Goal: Task Accomplishment & Management: Manage account settings

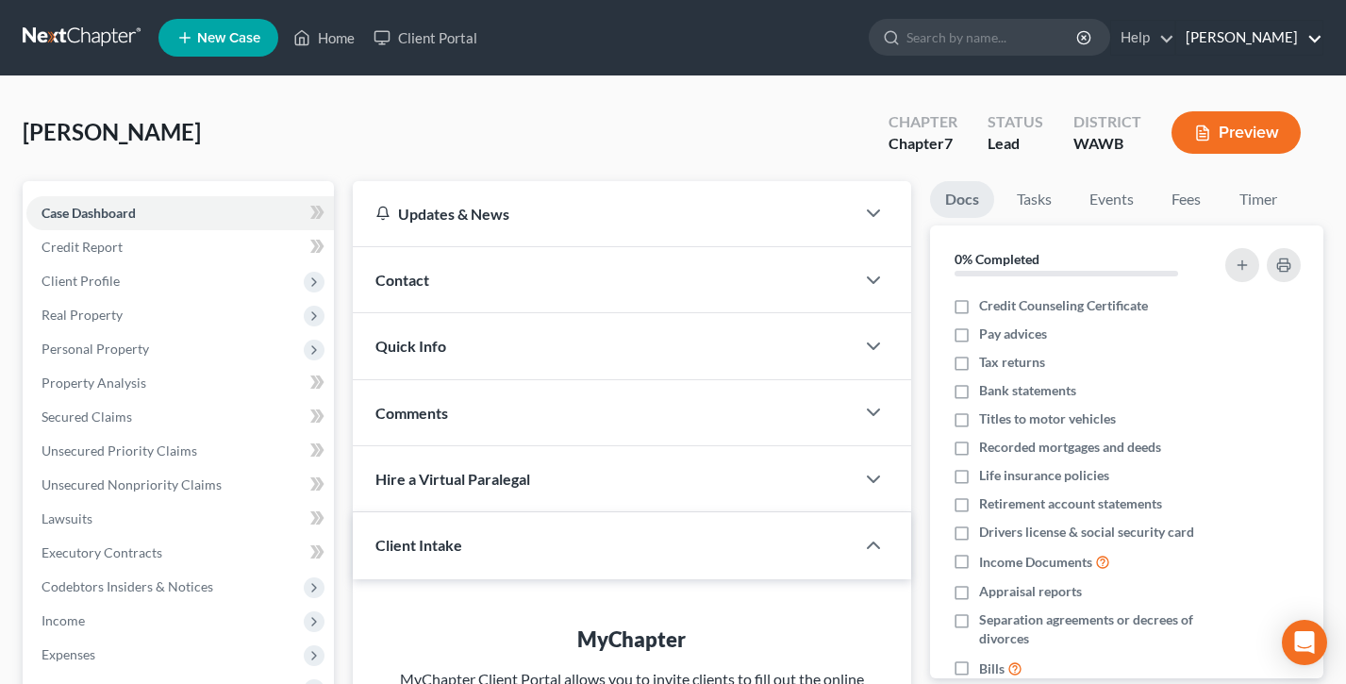
click at [1243, 34] on link "[PERSON_NAME]" at bounding box center [1249, 38] width 146 height 34
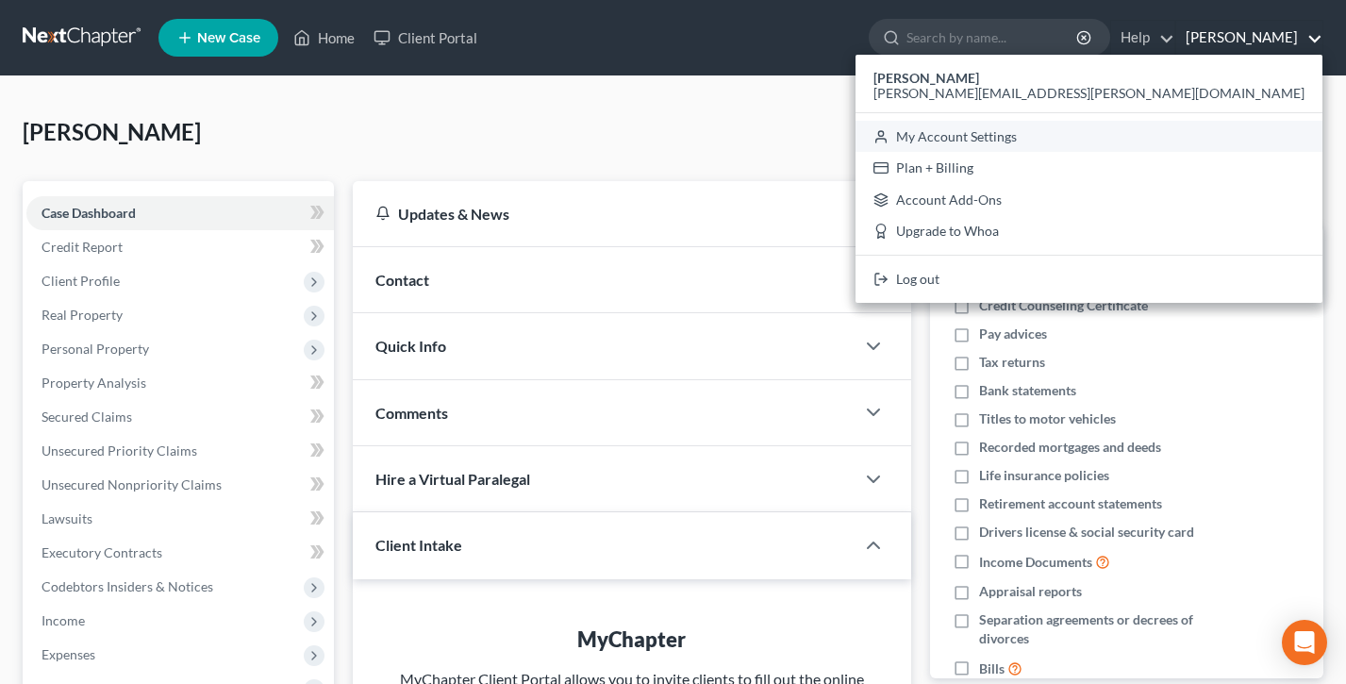
click at [1205, 143] on link "My Account Settings" at bounding box center [1089, 137] width 467 height 32
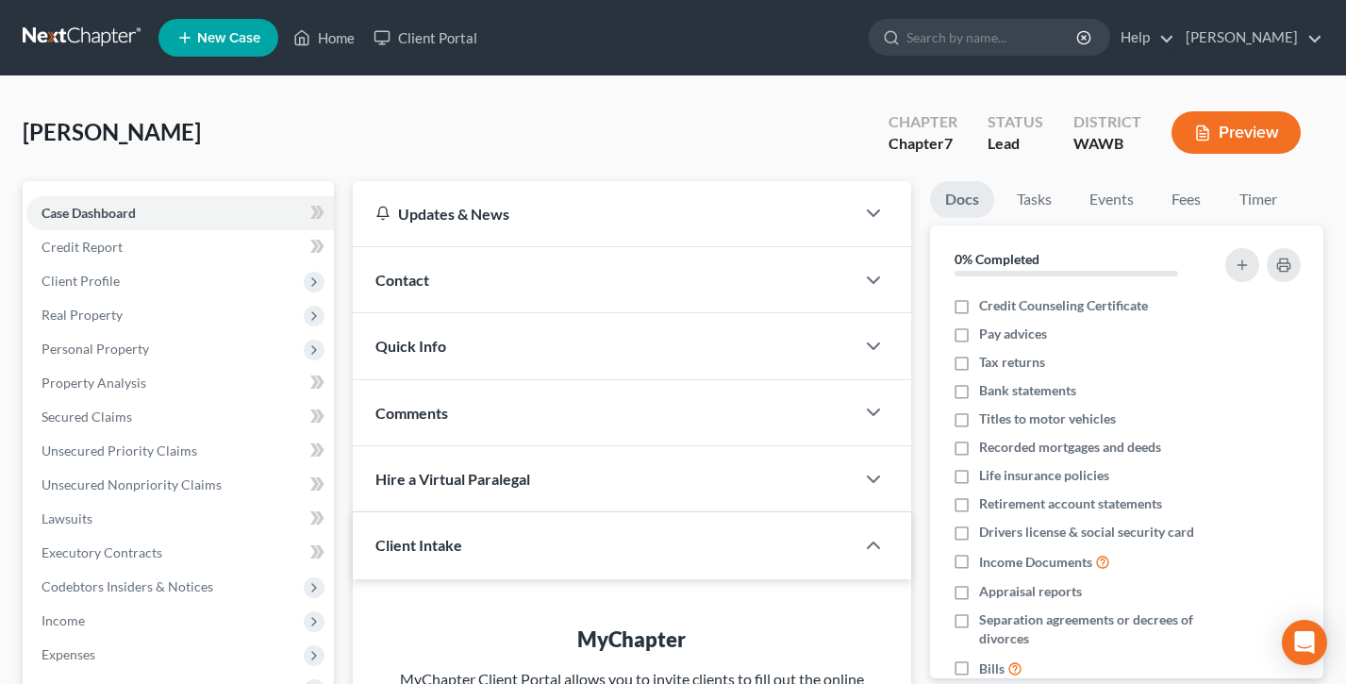
select select "29"
select select "50"
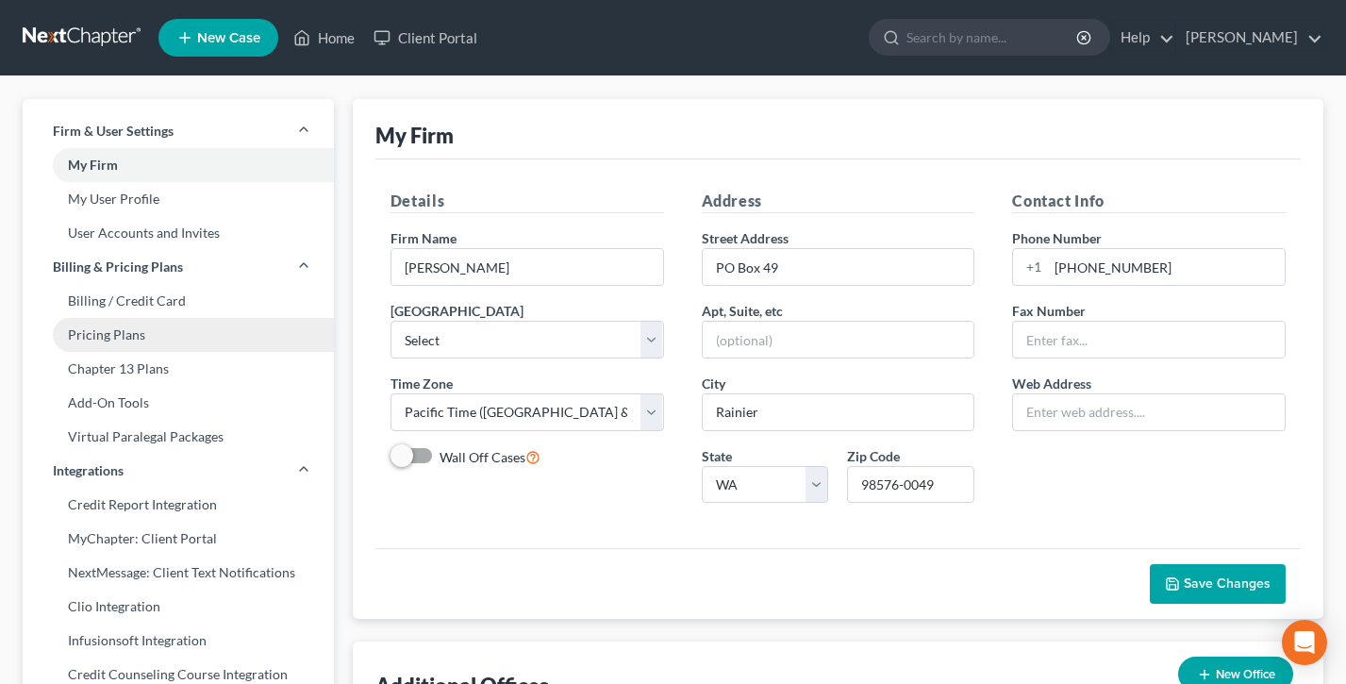
click at [122, 327] on link "Pricing Plans" at bounding box center [178, 335] width 311 height 34
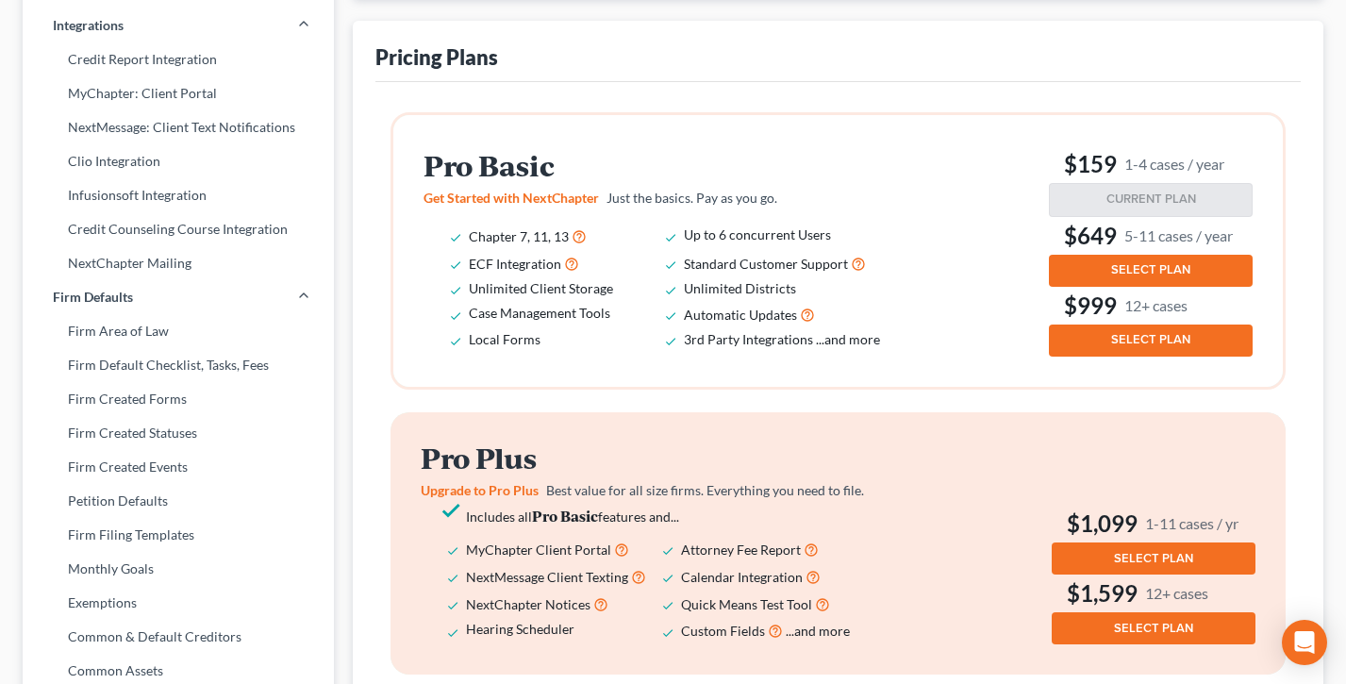
scroll to position [337, 0]
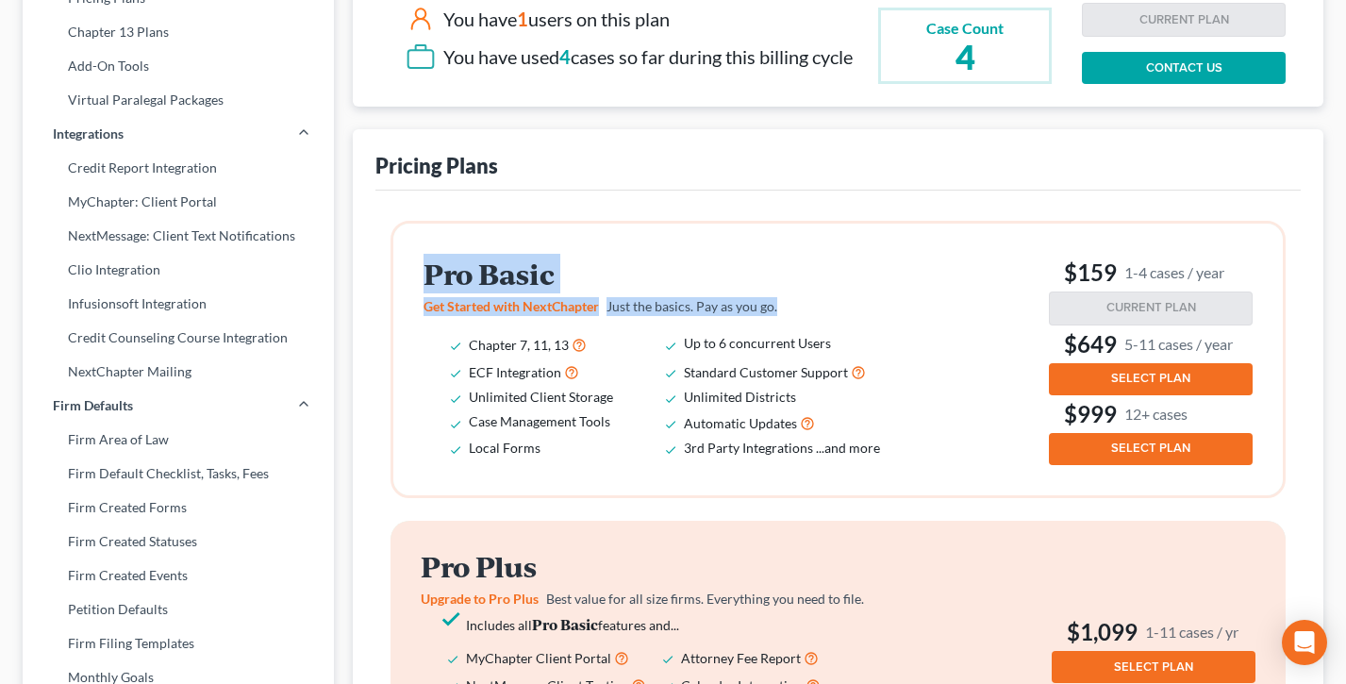
drag, startPoint x: 790, startPoint y: 316, endPoint x: 373, endPoint y: 273, distance: 419.2
click at [373, 273] on div "Pricing Plans Pro Basic Get Started with NextChapter Just the basics. Pay as yo…" at bounding box center [838, 654] width 971 height 1051
click at [373, 272] on div "Pricing Plans Pro Basic Get Started with NextChapter Just the basics. Pay as yo…" at bounding box center [838, 654] width 971 height 1051
drag, startPoint x: 795, startPoint y: 313, endPoint x: 408, endPoint y: 263, distance: 390.0
click at [408, 263] on div "Pro Basic Get Started with NextChapter Just the basics. Pay as you go. Chapter …" at bounding box center [838, 360] width 890 height 272
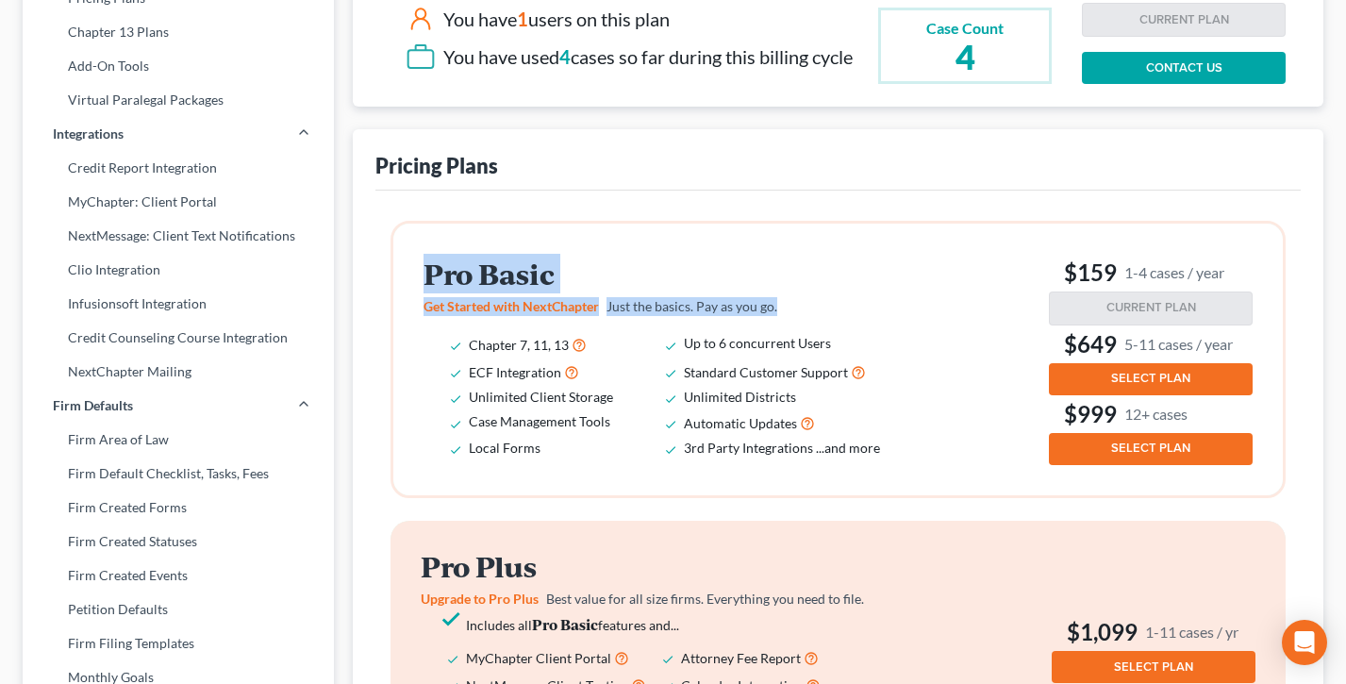
click at [408, 263] on div "Pro Basic Get Started with NextChapter Just the basics. Pay as you go. Chapter …" at bounding box center [838, 360] width 890 height 272
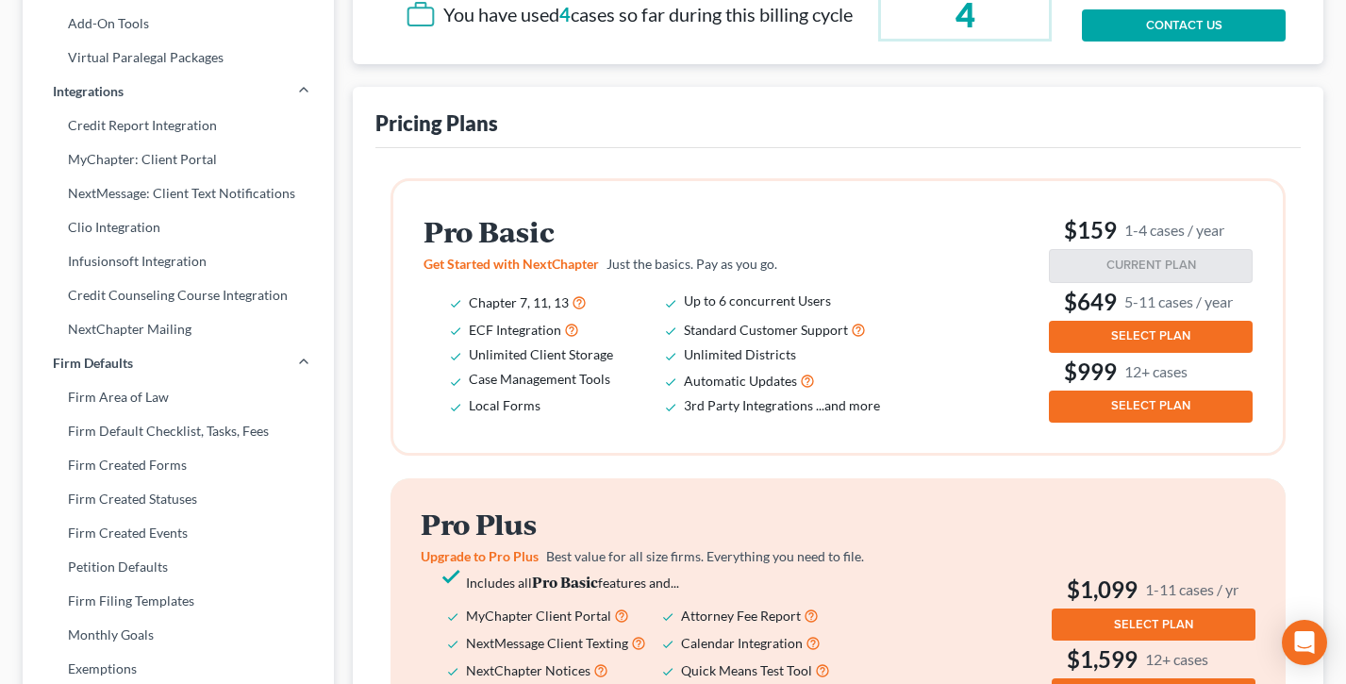
scroll to position [472, 0]
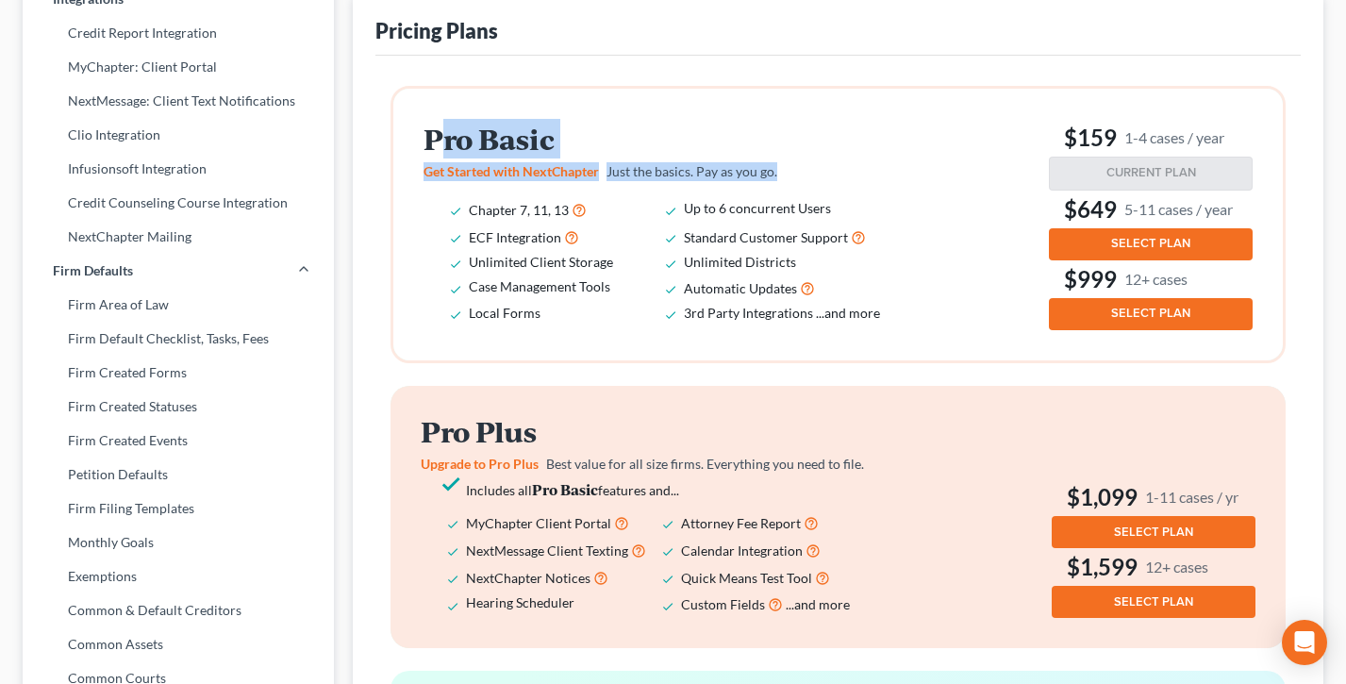
drag, startPoint x: 785, startPoint y: 180, endPoint x: 431, endPoint y: 130, distance: 357.2
click at [431, 130] on div "Pro Basic Get Started with NextChapter Just the basics. Pay as you go. Chapter …" at bounding box center [669, 225] width 491 height 202
click at [431, 130] on h2 "Pro Basic" at bounding box center [665, 139] width 483 height 31
drag, startPoint x: 803, startPoint y: 176, endPoint x: 405, endPoint y: 137, distance: 400.0
click at [405, 137] on div "Pro Basic Get Started with NextChapter Just the basics. Pay as you go. Chapter …" at bounding box center [838, 225] width 890 height 272
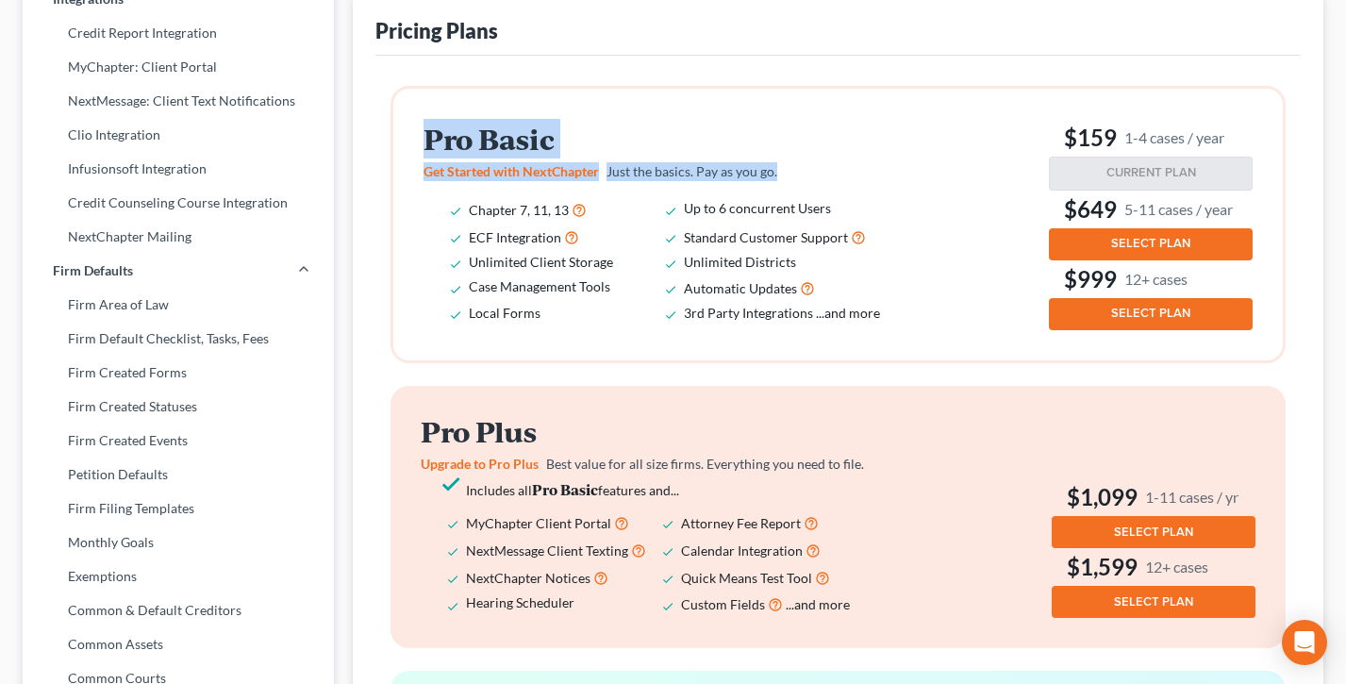
click at [612, 141] on h2 "Pro Basic" at bounding box center [665, 139] width 483 height 31
drag, startPoint x: 797, startPoint y: 179, endPoint x: 434, endPoint y: 128, distance: 366.7
click at [434, 128] on div "Pro Basic Get Started with NextChapter Just the basics. Pay as you go. Chapter …" at bounding box center [669, 225] width 491 height 202
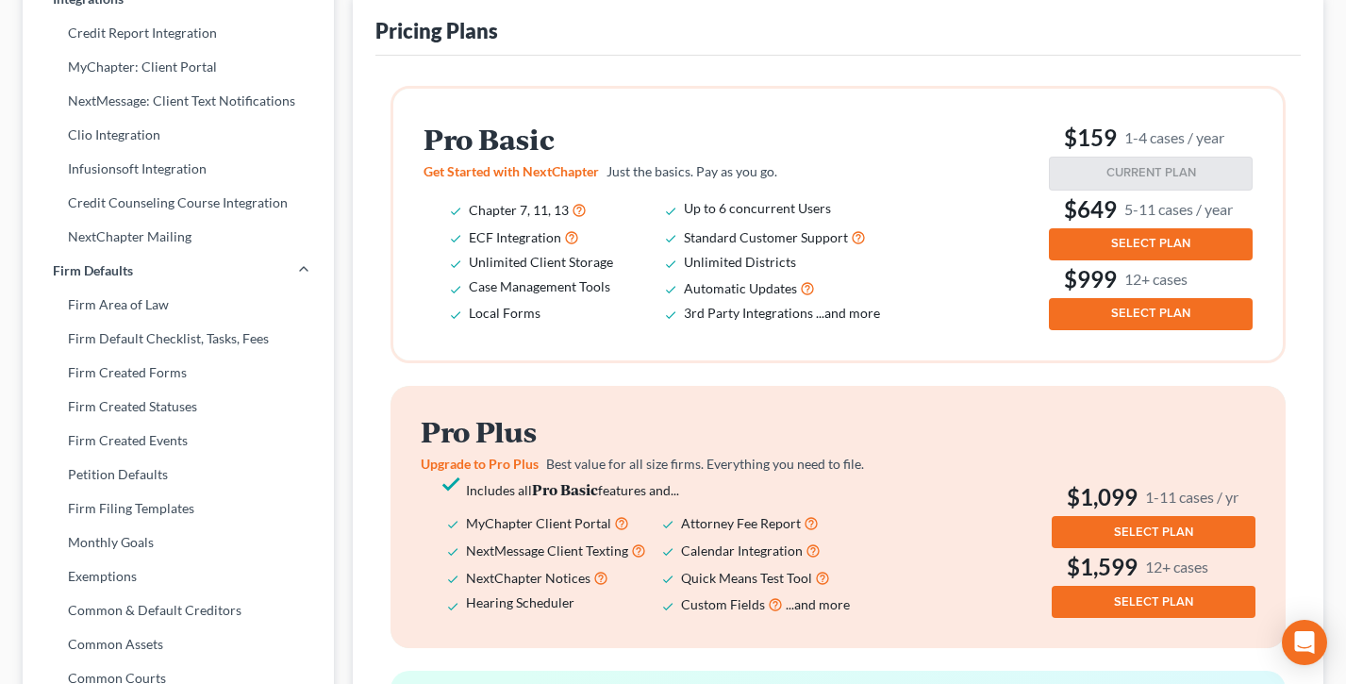
click at [427, 131] on h2 "Pro Basic" at bounding box center [665, 139] width 483 height 31
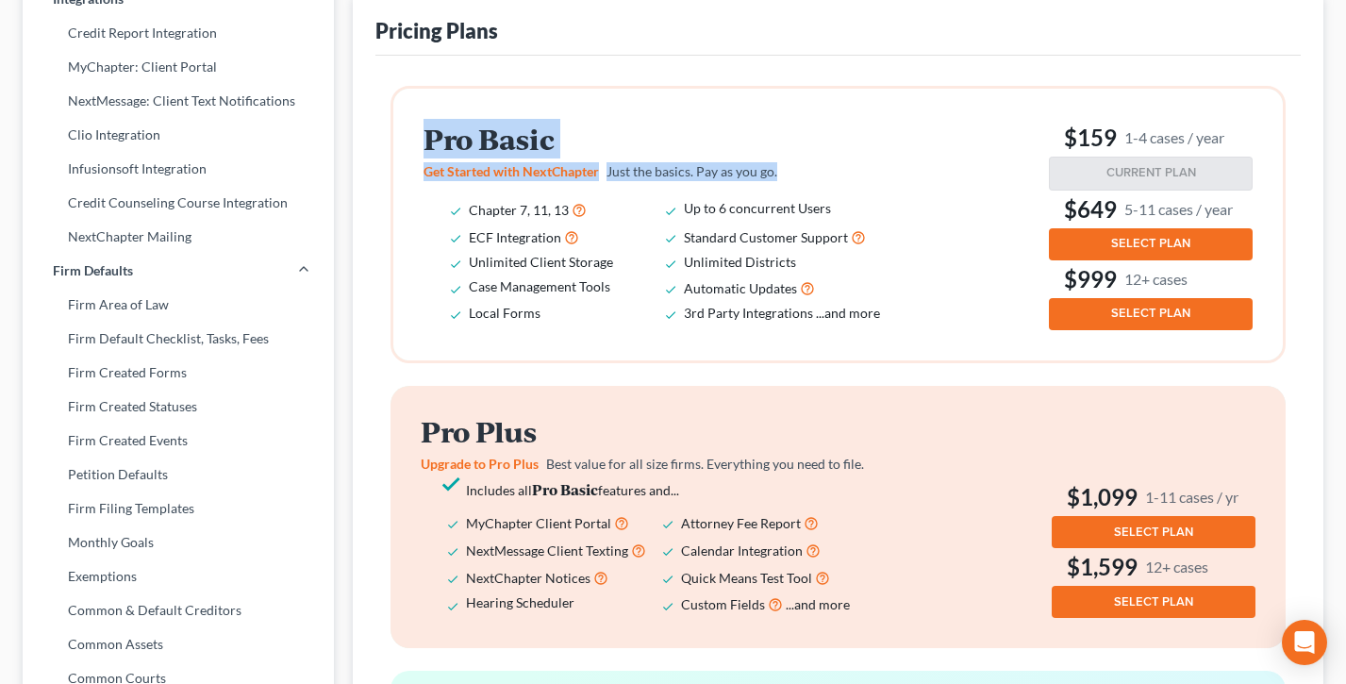
drag, startPoint x: 425, startPoint y: 134, endPoint x: 828, endPoint y: 179, distance: 405.3
click at [828, 179] on div "Pro Basic Get Started with NextChapter Just the basics. Pay as you go. Chapter …" at bounding box center [669, 225] width 491 height 202
click at [828, 179] on p "Get Started with NextChapter Just the basics. Pay as you go." at bounding box center [665, 171] width 483 height 19
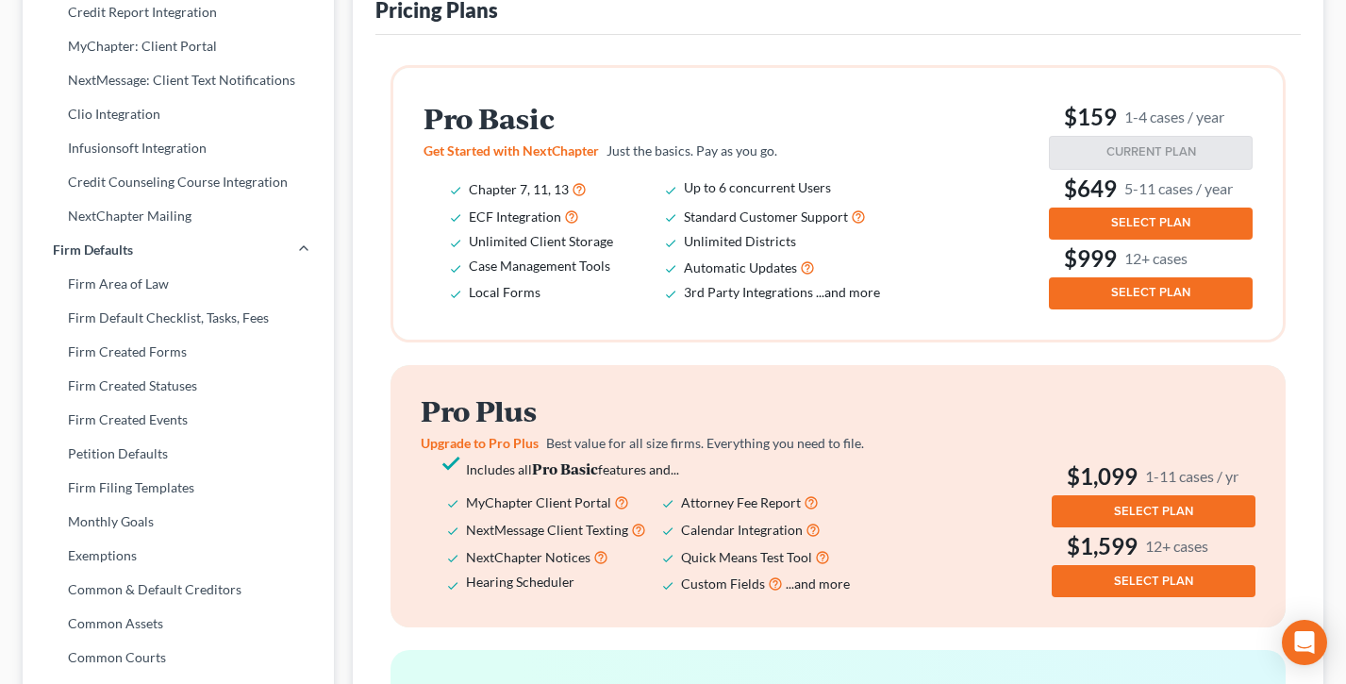
scroll to position [456, 0]
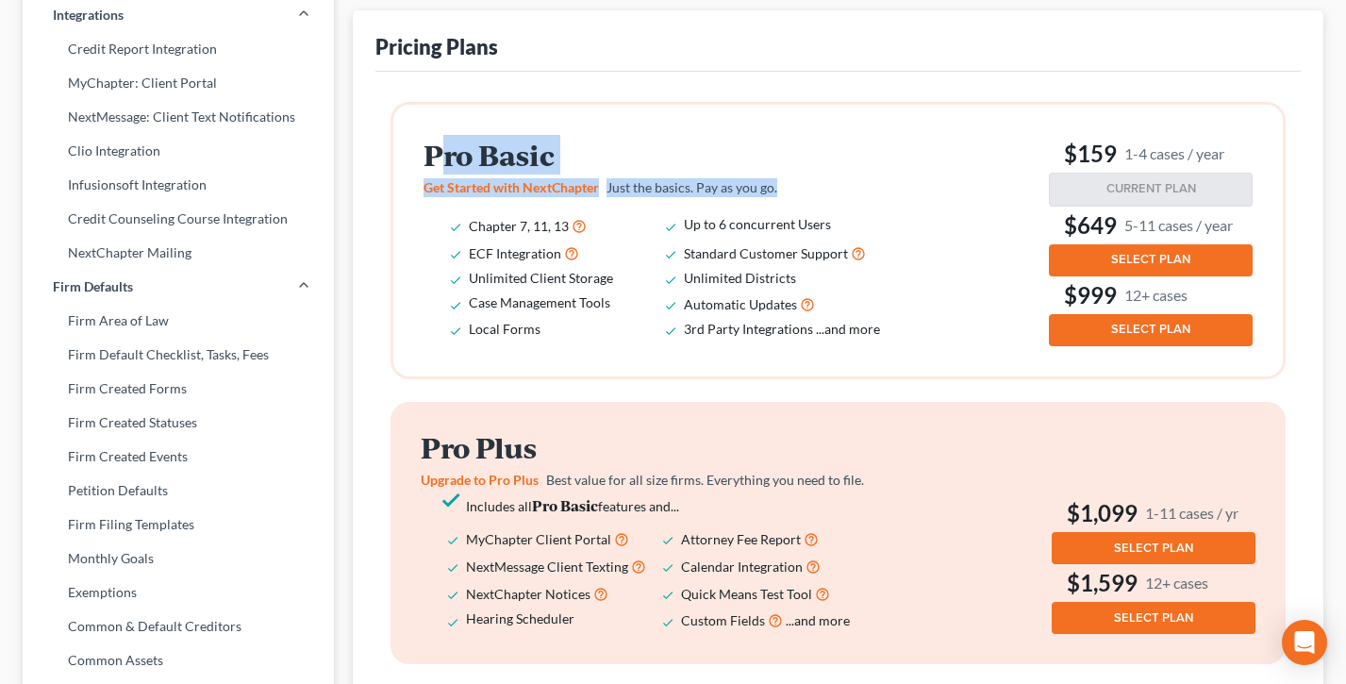
drag, startPoint x: 803, startPoint y: 184, endPoint x: 441, endPoint y: 143, distance: 364.5
click at [441, 143] on div "Pro Basic Get Started with NextChapter Just the basics. Pay as you go. Chapter …" at bounding box center [669, 241] width 491 height 202
click at [441, 143] on h2 "Pro Basic" at bounding box center [665, 155] width 483 height 31
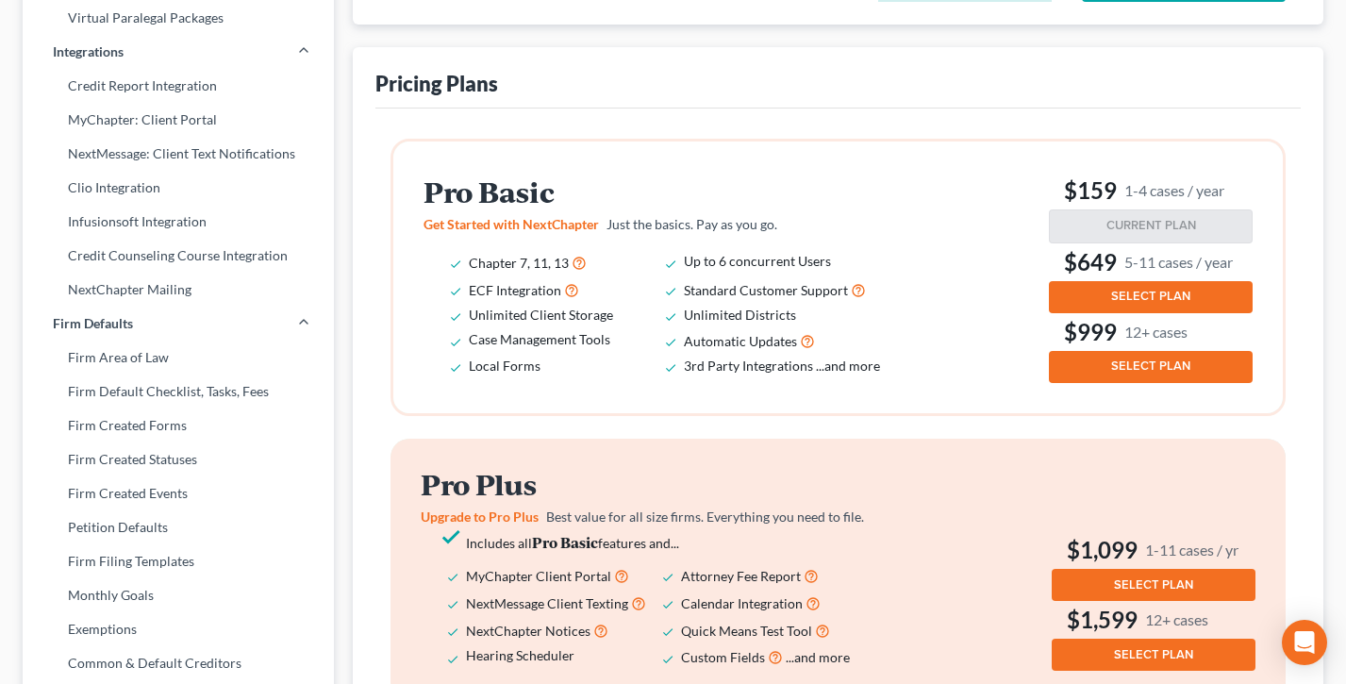
scroll to position [429, 0]
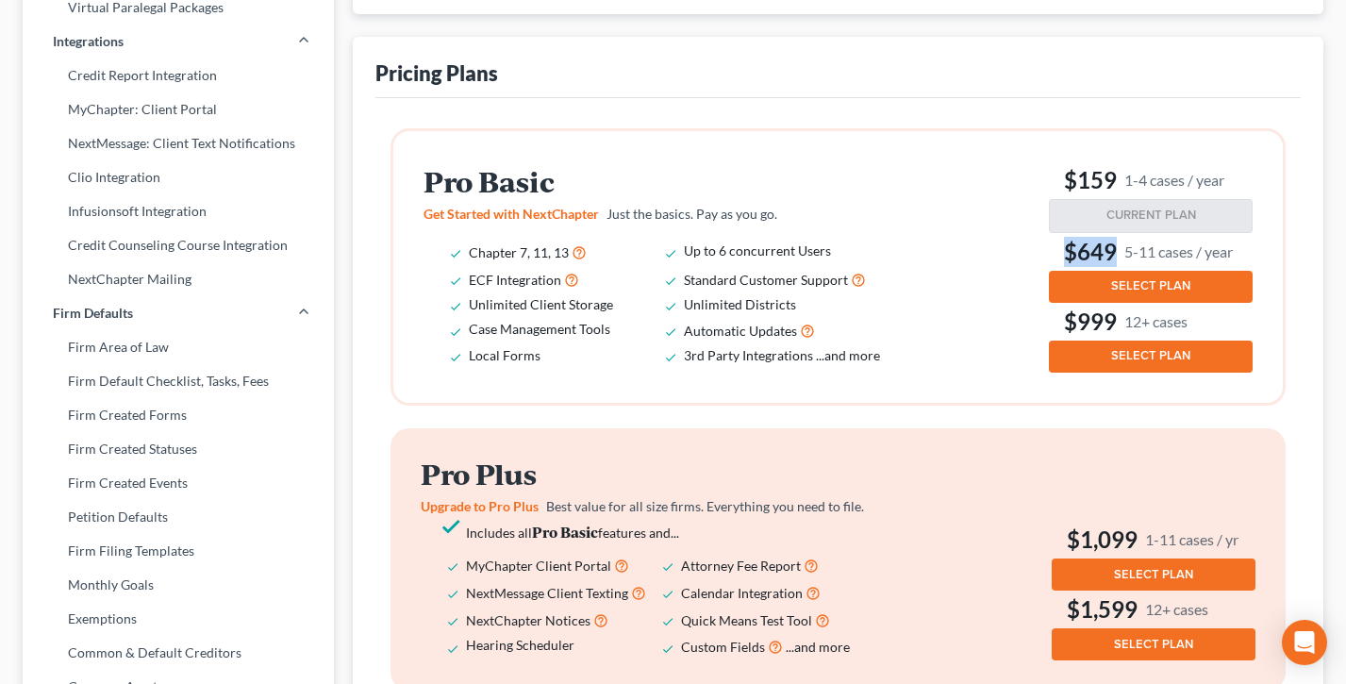
drag, startPoint x: 1252, startPoint y: 251, endPoint x: 1052, endPoint y: 250, distance: 200.0
click at [1052, 250] on h3 "$649 5-11 cases / year" at bounding box center [1151, 252] width 204 height 30
click at [774, 207] on span "Just the basics. Pay as you go." at bounding box center [692, 214] width 171 height 16
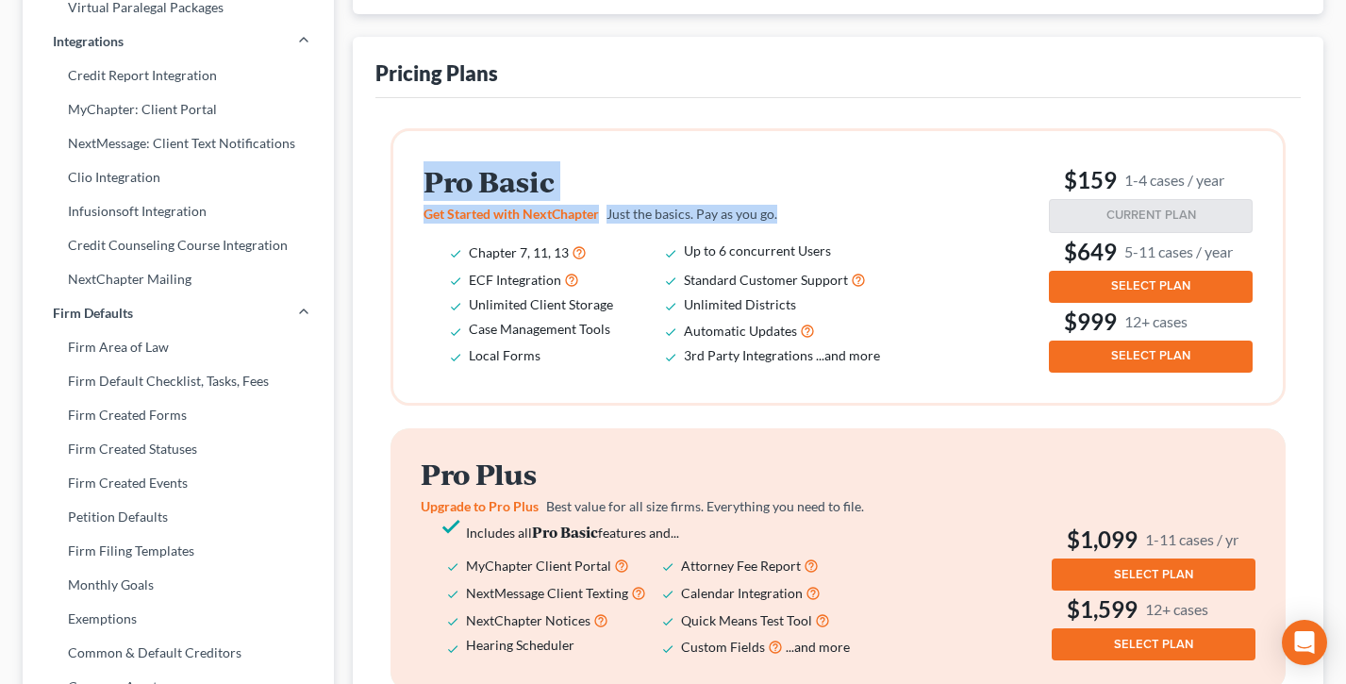
drag, startPoint x: 790, startPoint y: 212, endPoint x: 444, endPoint y: 155, distance: 350.0
click at [444, 155] on div "Pro Basic Get Started with NextChapter Just the basics. Pay as you go. Chapter …" at bounding box center [838, 267] width 890 height 272
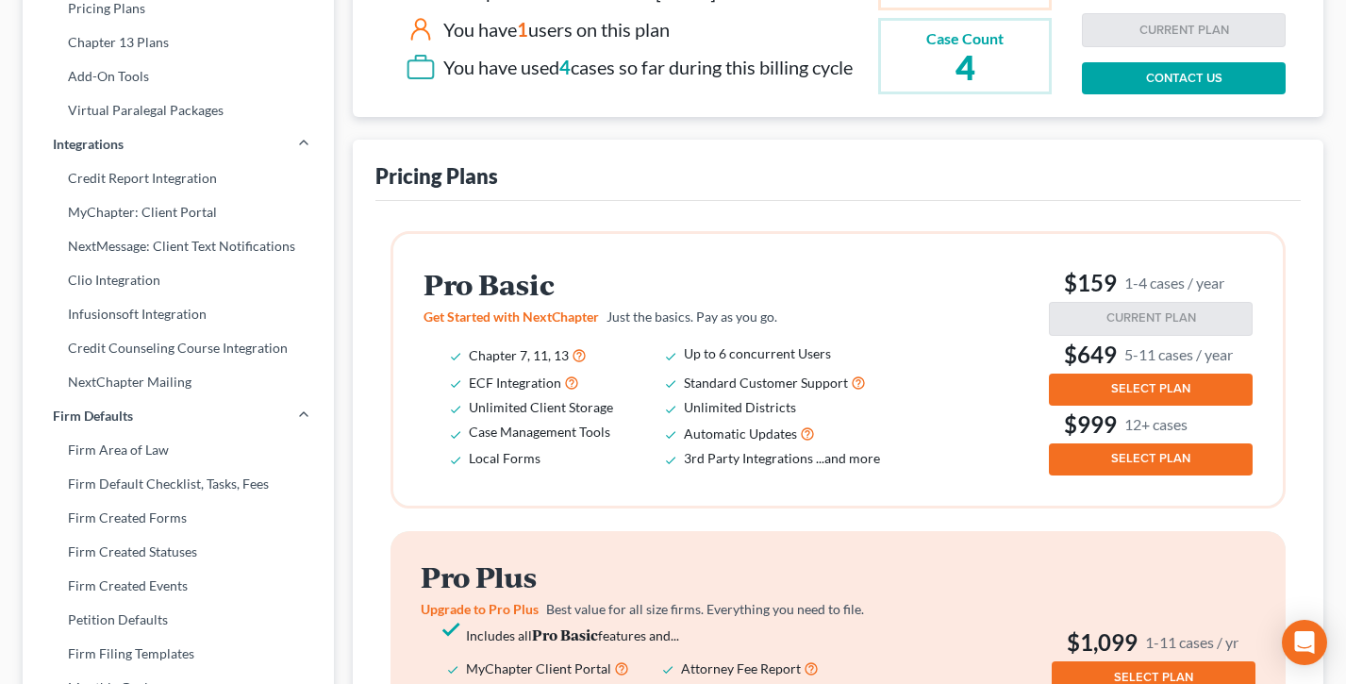
scroll to position [345, 0]
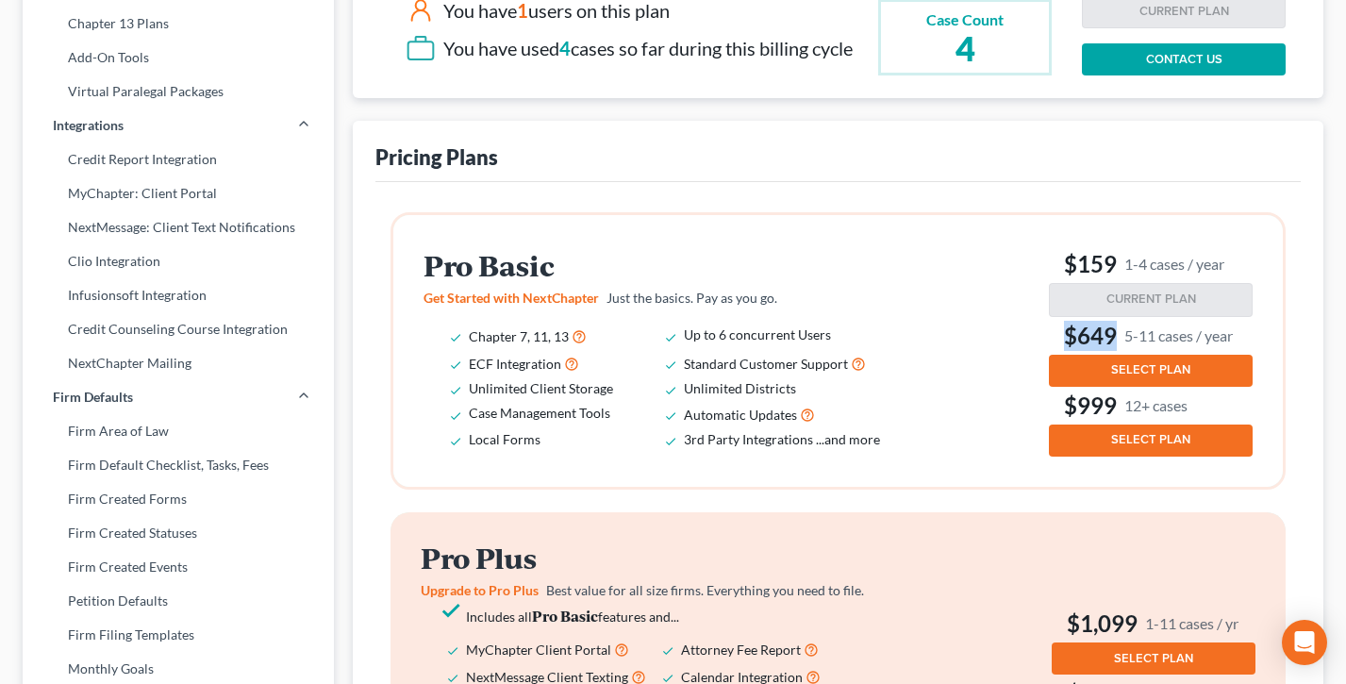
drag, startPoint x: 1244, startPoint y: 326, endPoint x: 1039, endPoint y: 327, distance: 204.7
click at [1039, 327] on div "Pro Basic Get Started with NextChapter Just the basics. Pay as you go. Chapter …" at bounding box center [838, 350] width 829 height 211
drag, startPoint x: 1249, startPoint y: 334, endPoint x: 1031, endPoint y: 328, distance: 218.0
click at [1031, 328] on div "Pro Basic Get Started with NextChapter Just the basics. Pay as you go. Chapter …" at bounding box center [838, 350] width 829 height 211
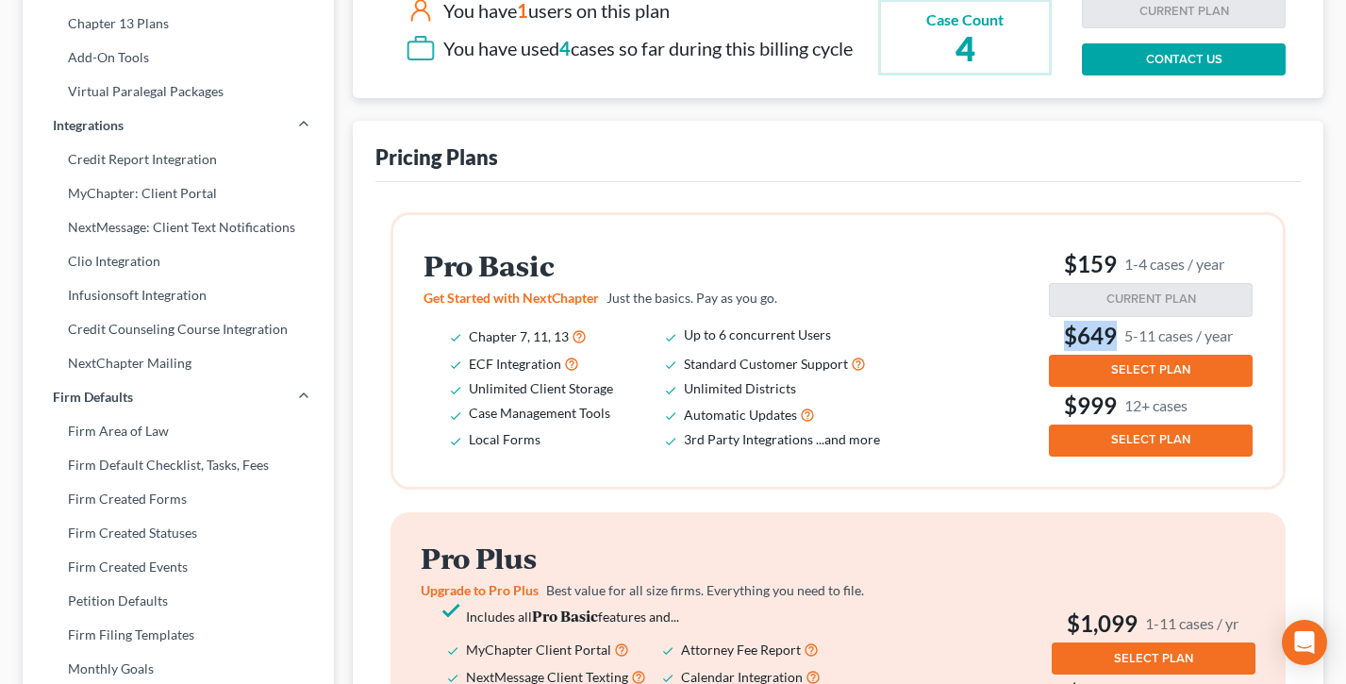
click at [1031, 328] on div "Pro Basic Get Started with NextChapter Just the basics. Pay as you go. Chapter …" at bounding box center [838, 350] width 829 height 211
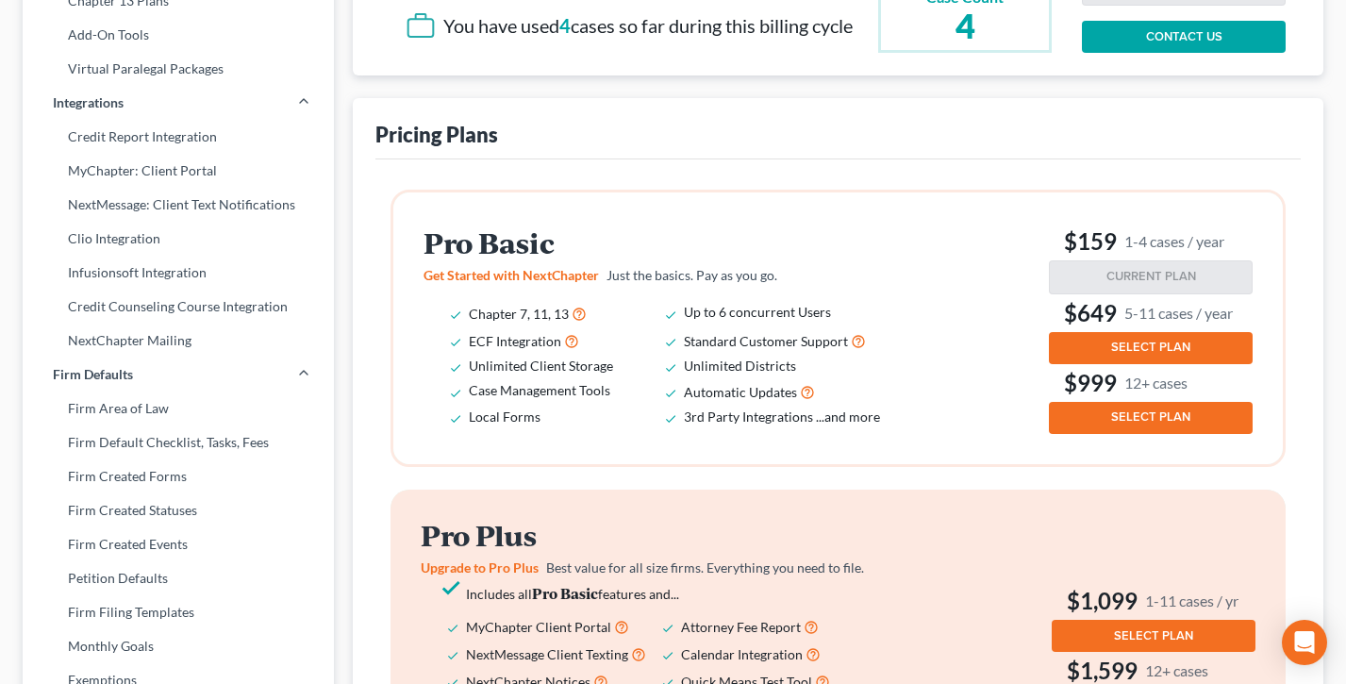
scroll to position [364, 0]
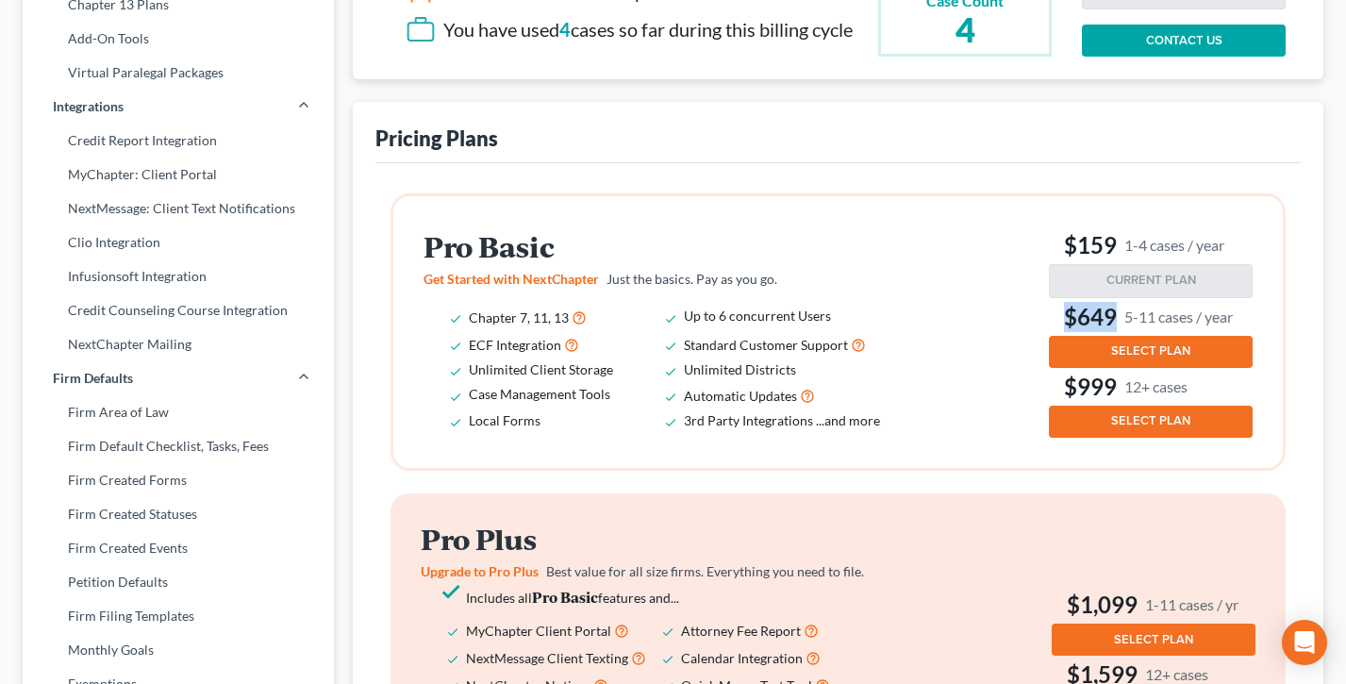
drag, startPoint x: 1245, startPoint y: 317, endPoint x: 1052, endPoint y: 313, distance: 193.4
click at [1052, 313] on h3 "$649 5-11 cases / year" at bounding box center [1151, 317] width 204 height 30
click at [986, 306] on div "Pro Basic Get Started with NextChapter Just the basics. Pay as you go. Chapter …" at bounding box center [838, 331] width 829 height 211
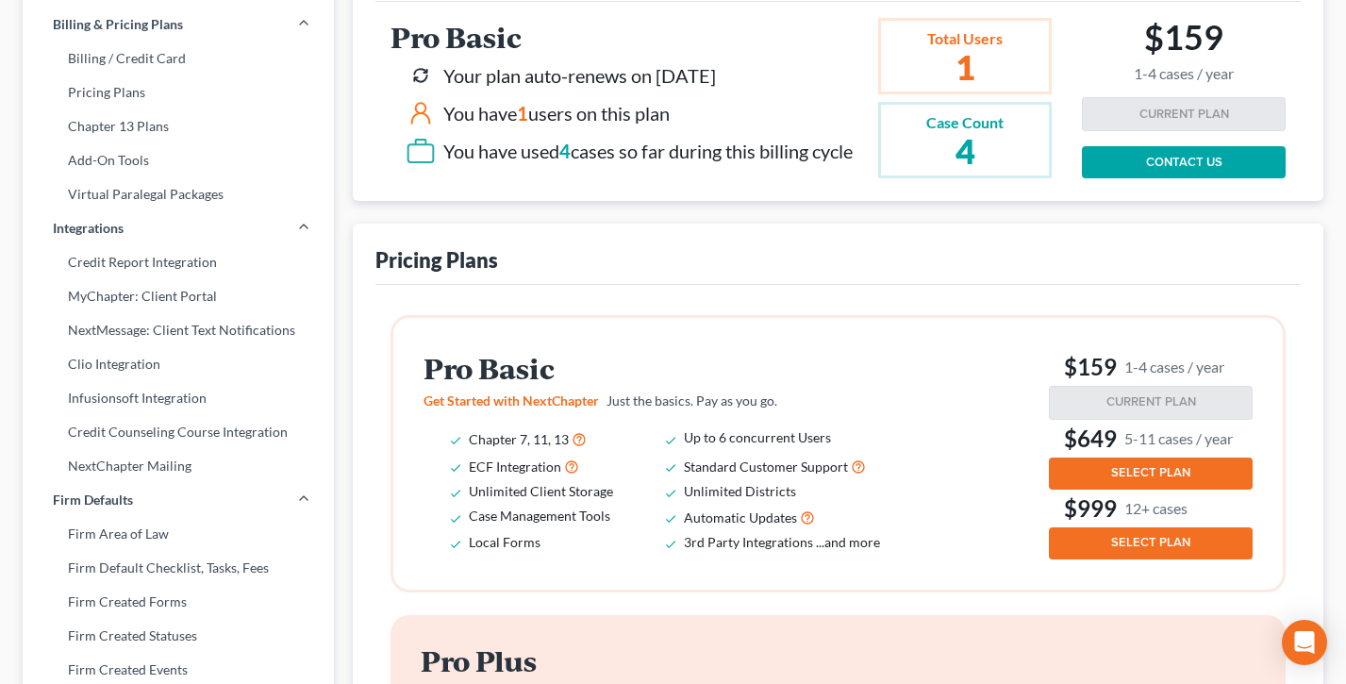
scroll to position [221, 0]
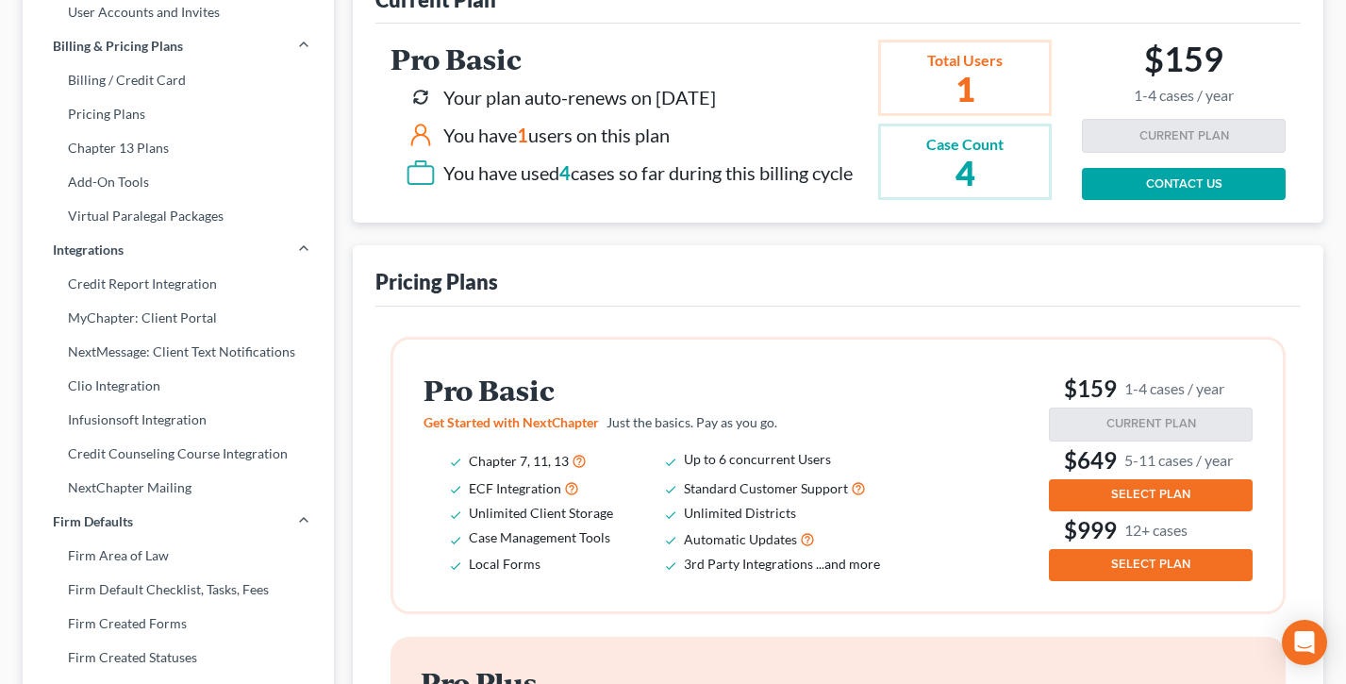
drag, startPoint x: 799, startPoint y: 102, endPoint x: 653, endPoint y: 105, distance: 146.2
click at [653, 105] on div "Your plan auto-renews on [DATE]" at bounding box center [629, 97] width 447 height 30
click at [653, 105] on div "Your plan auto-renews on [DATE]" at bounding box center [579, 97] width 273 height 27
drag, startPoint x: 770, startPoint y: 98, endPoint x: 657, endPoint y: 95, distance: 112.3
click at [657, 95] on div "Your plan auto-renews on [DATE]" at bounding box center [629, 97] width 447 height 30
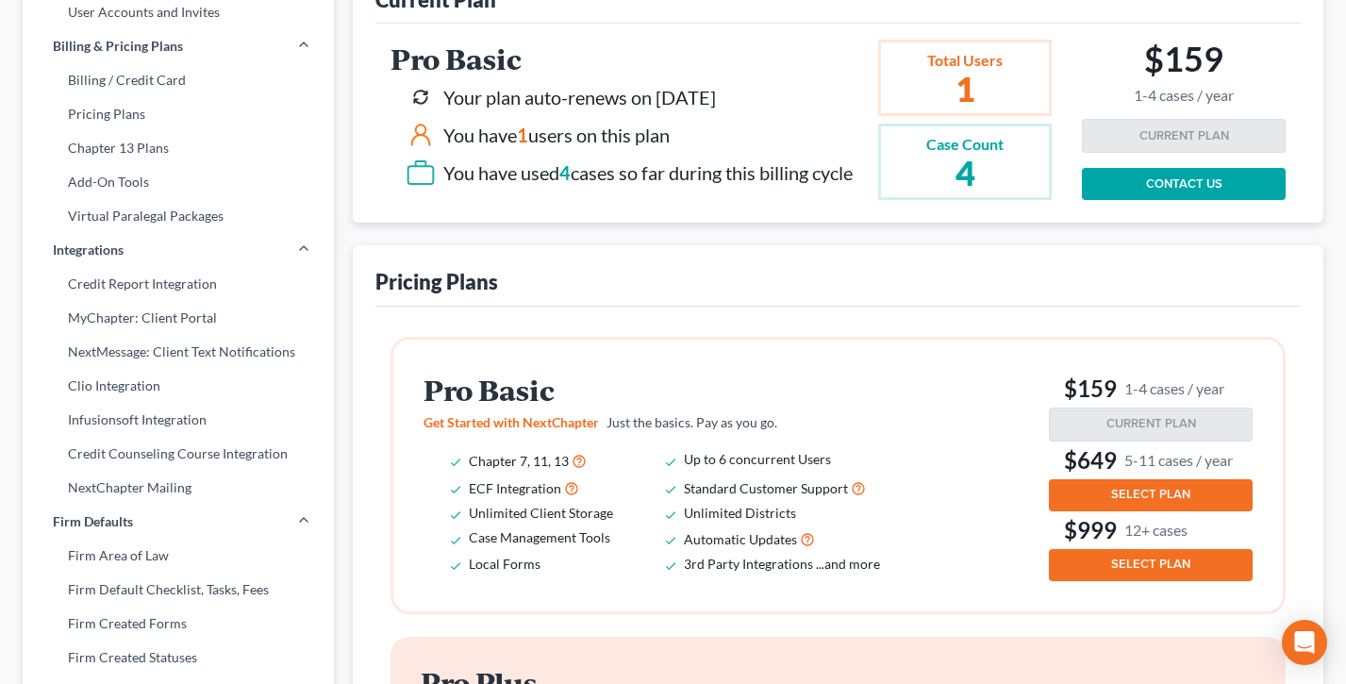
click at [869, 264] on div "Pricing Plans" at bounding box center [837, 275] width 925 height 60
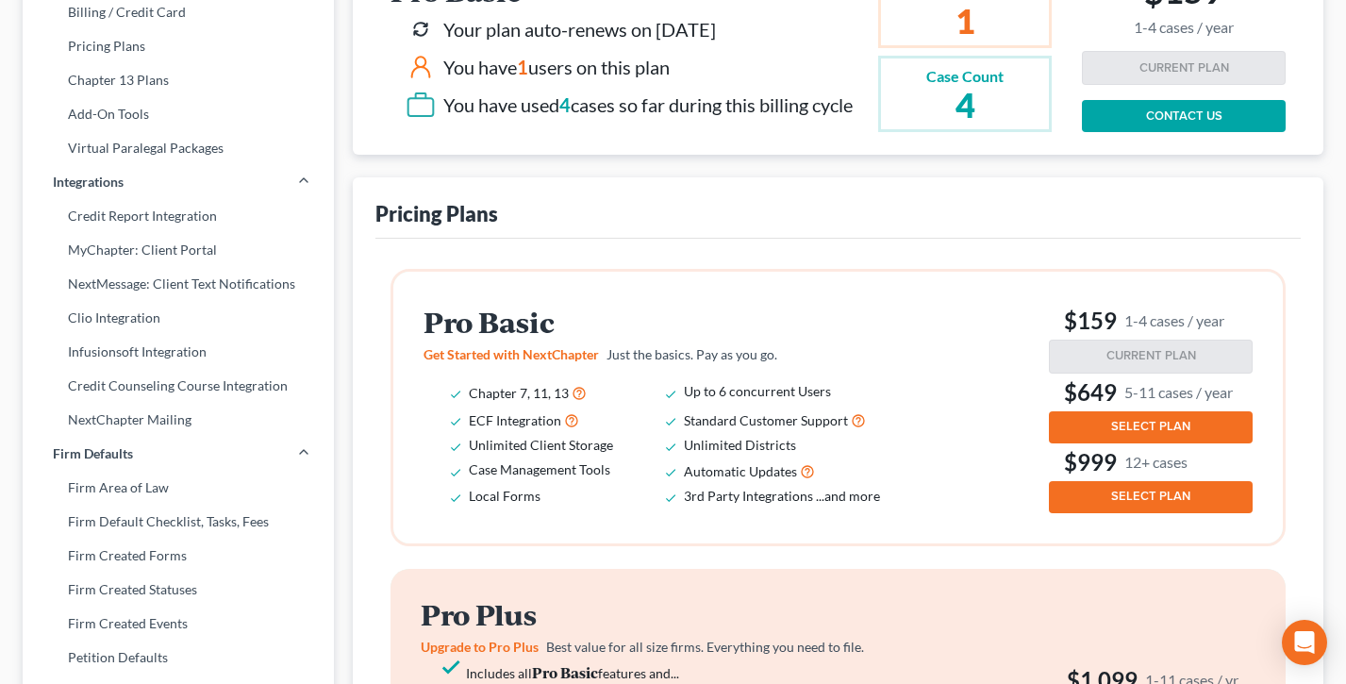
scroll to position [400, 0]
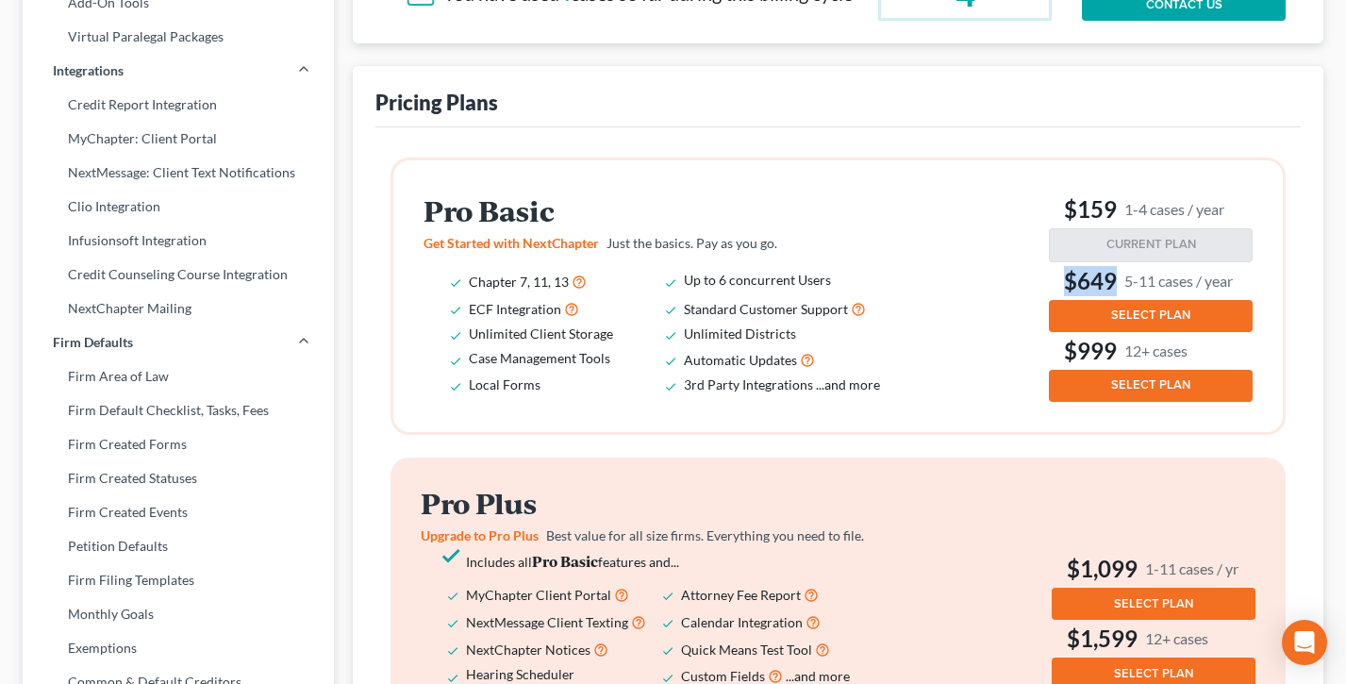
drag, startPoint x: 1242, startPoint y: 289, endPoint x: 1043, endPoint y: 286, distance: 199.1
click at [1043, 286] on div "Pro Basic Get Started with NextChapter Just the basics. Pay as you go. Chapter …" at bounding box center [838, 296] width 829 height 211
click at [973, 268] on div "Pro Basic Get Started with NextChapter Just the basics. Pay as you go. Chapter …" at bounding box center [838, 296] width 829 height 211
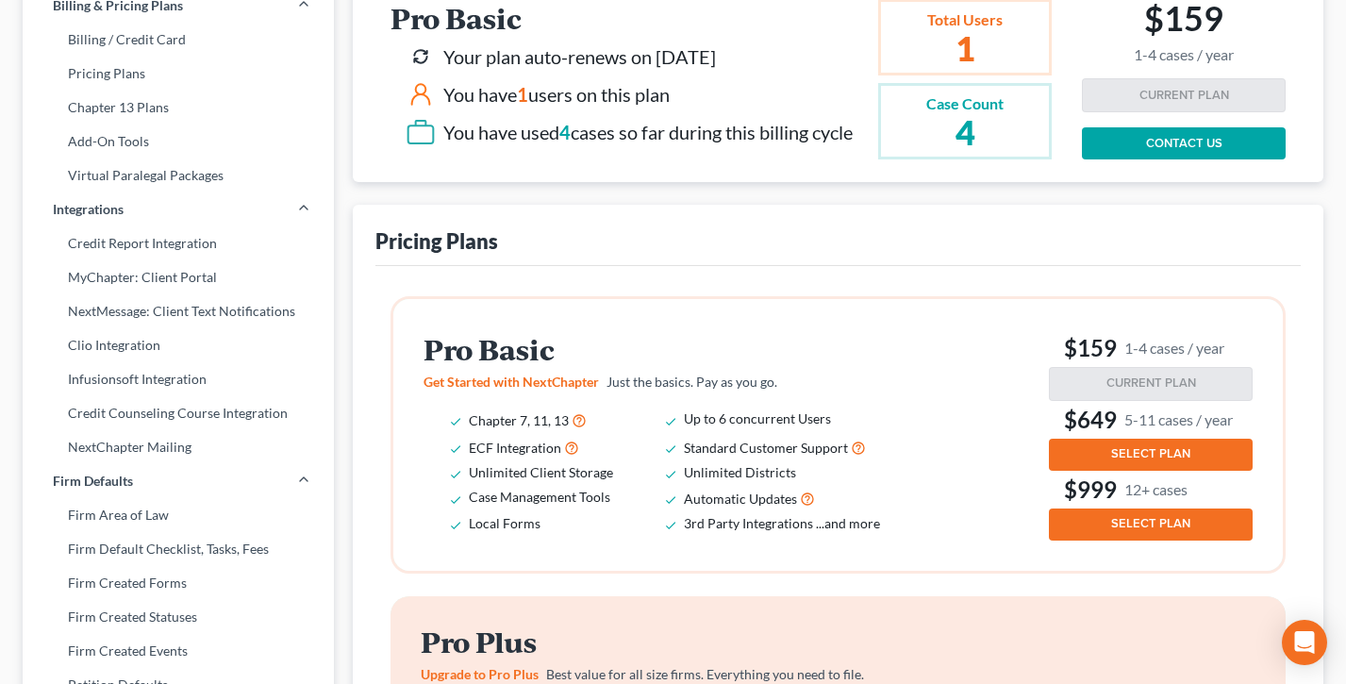
scroll to position [119, 0]
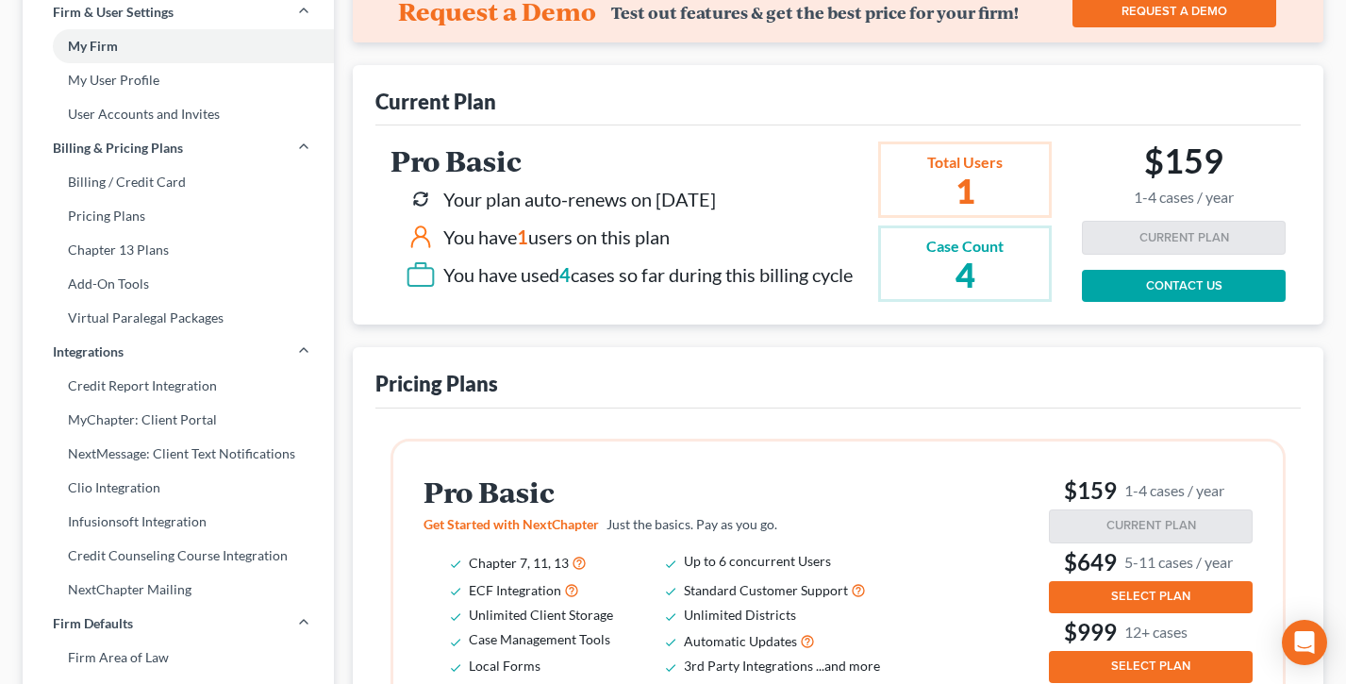
drag, startPoint x: 789, startPoint y: 195, endPoint x: 654, endPoint y: 190, distance: 135.0
click at [654, 190] on div "Your plan auto-renews on [DATE]" at bounding box center [629, 199] width 447 height 30
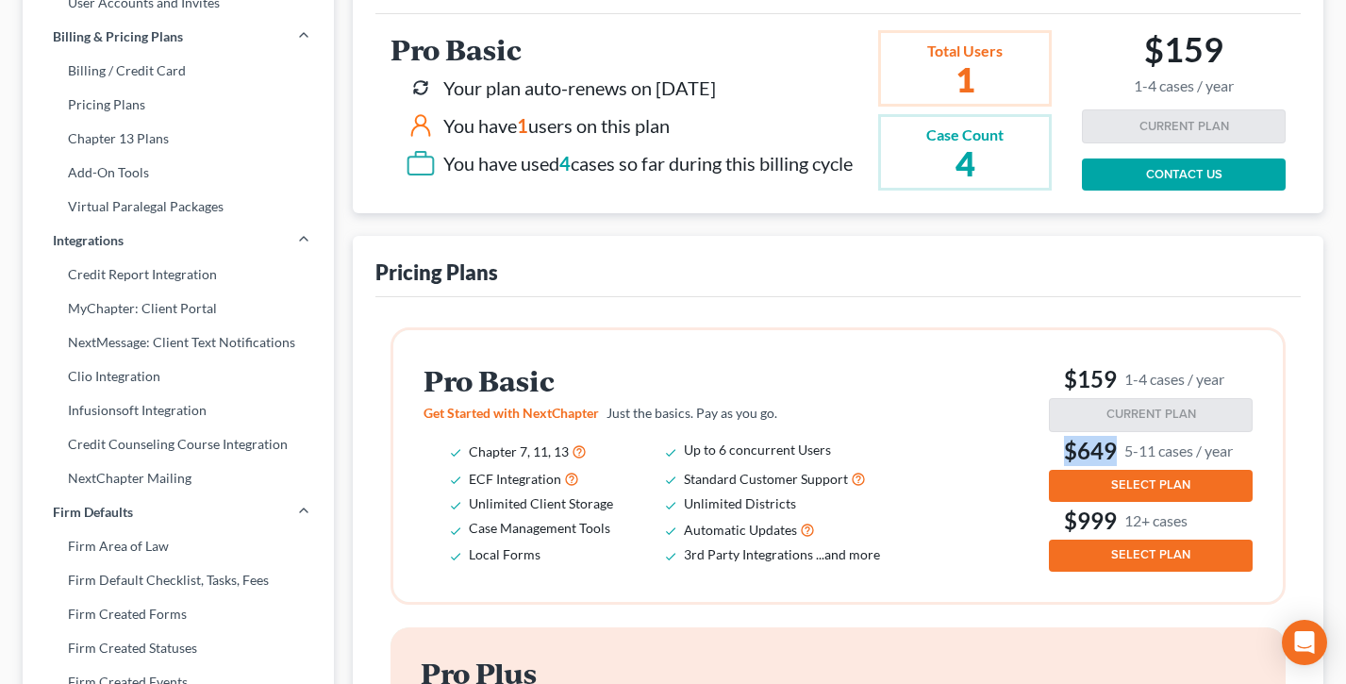
drag, startPoint x: 1248, startPoint y: 452, endPoint x: 1070, endPoint y: 452, distance: 178.3
click at [1070, 452] on h3 "$649 5-11 cases / year" at bounding box center [1151, 451] width 204 height 30
click at [973, 422] on div "Pro Basic Get Started with NextChapter Just the basics. Pay as you go. Chapter …" at bounding box center [838, 465] width 829 height 211
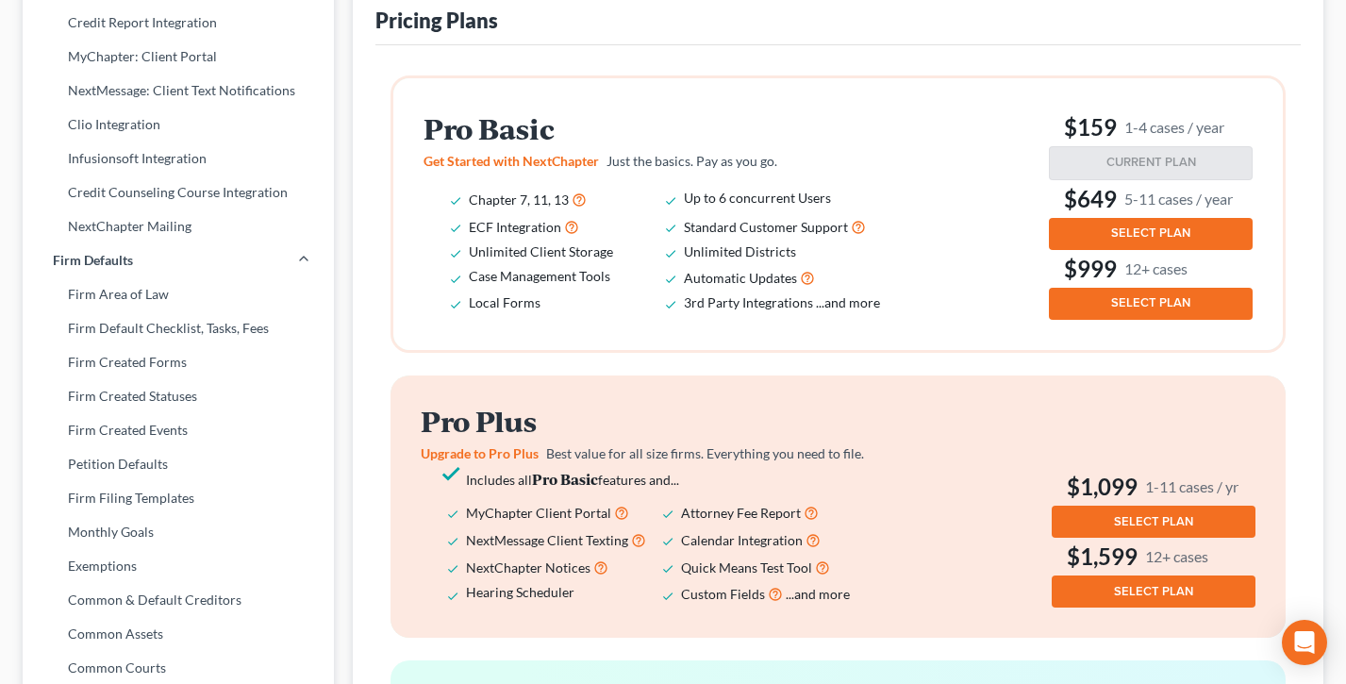
scroll to position [461, 0]
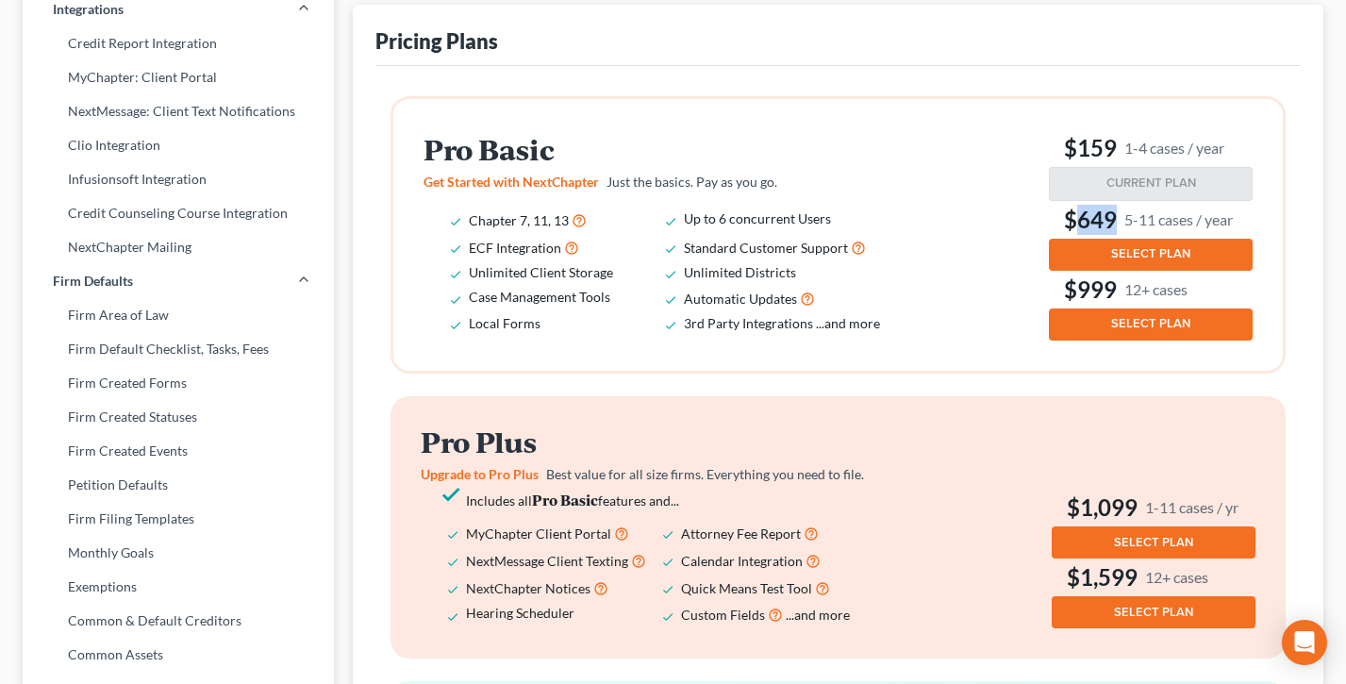
drag, startPoint x: 1247, startPoint y: 224, endPoint x: 1067, endPoint y: 216, distance: 180.4
click at [1067, 216] on h3 "$649 5-11 cases / year" at bounding box center [1151, 220] width 204 height 30
click at [968, 222] on div "Pro Basic Get Started with NextChapter Just the basics. Pay as you go. Chapter …" at bounding box center [838, 234] width 829 height 211
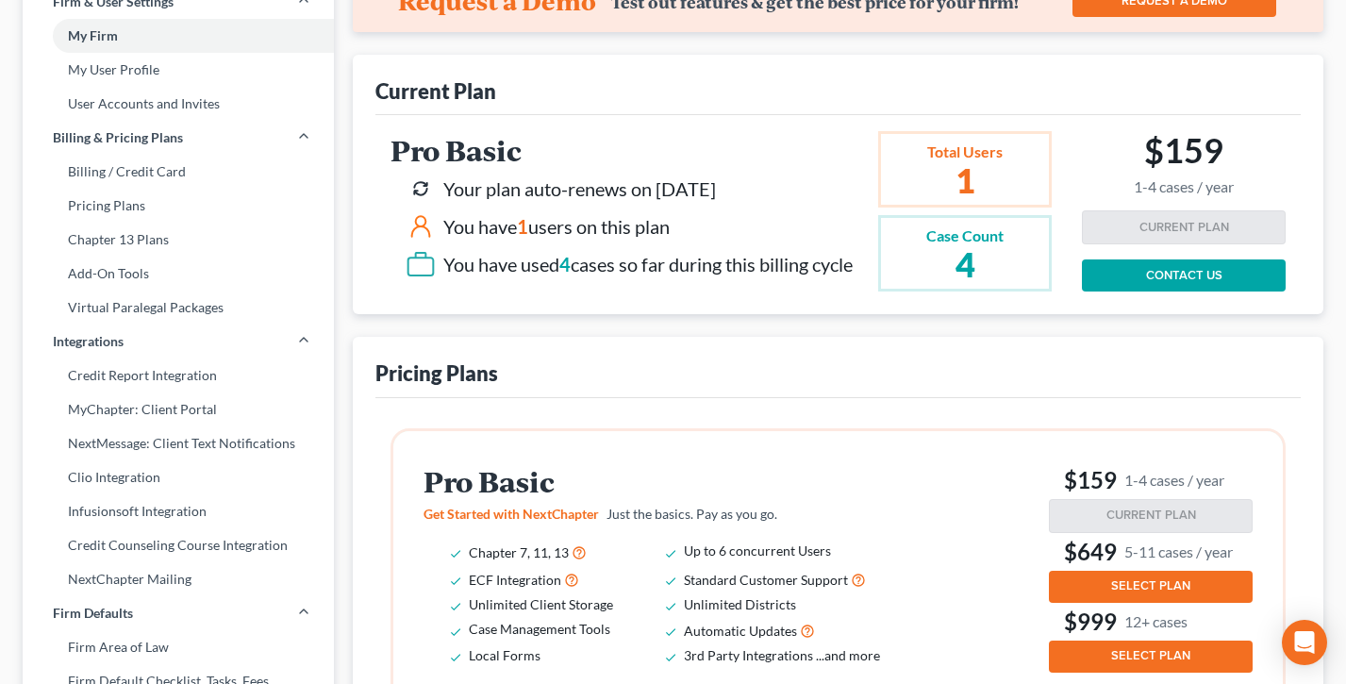
scroll to position [316, 0]
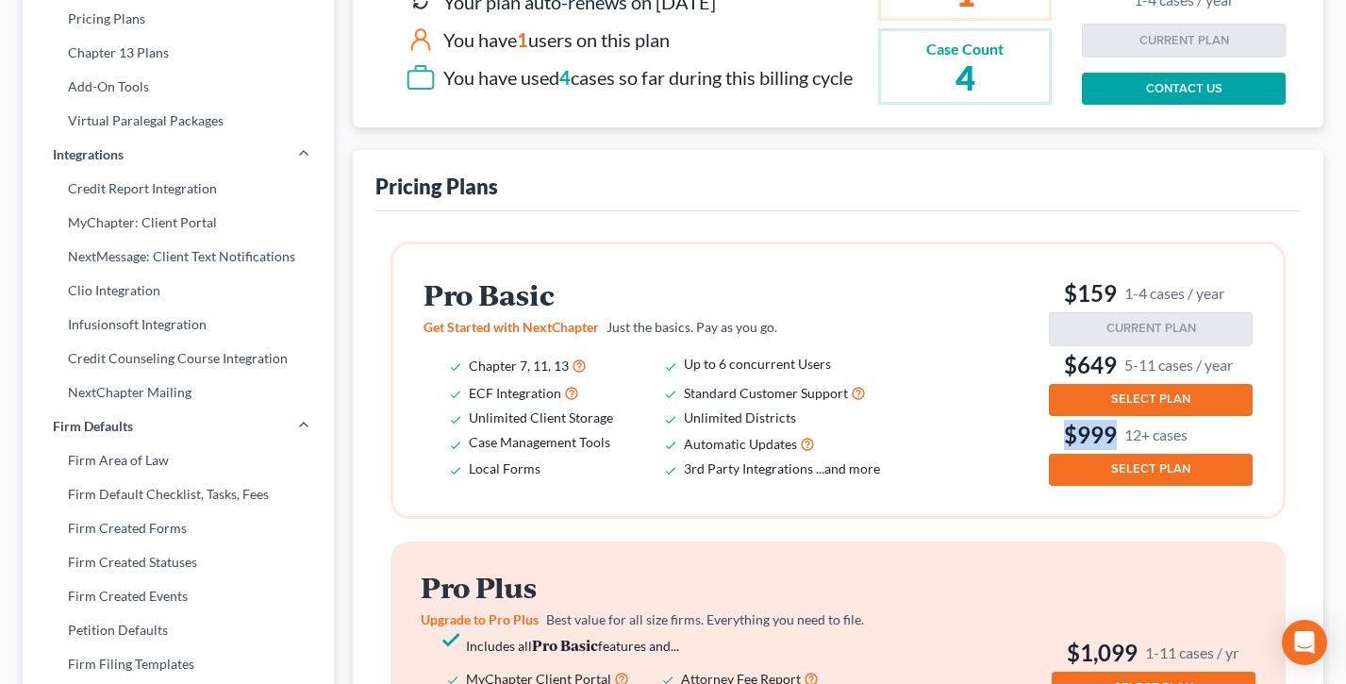
drag, startPoint x: 1207, startPoint y: 432, endPoint x: 1048, endPoint y: 434, distance: 159.4
click at [1049, 434] on h3 "$999 12+ cases" at bounding box center [1151, 435] width 204 height 30
click at [976, 323] on div "Pro Basic Get Started with NextChapter Just the basics. Pay as you go. Chapter …" at bounding box center [838, 379] width 829 height 211
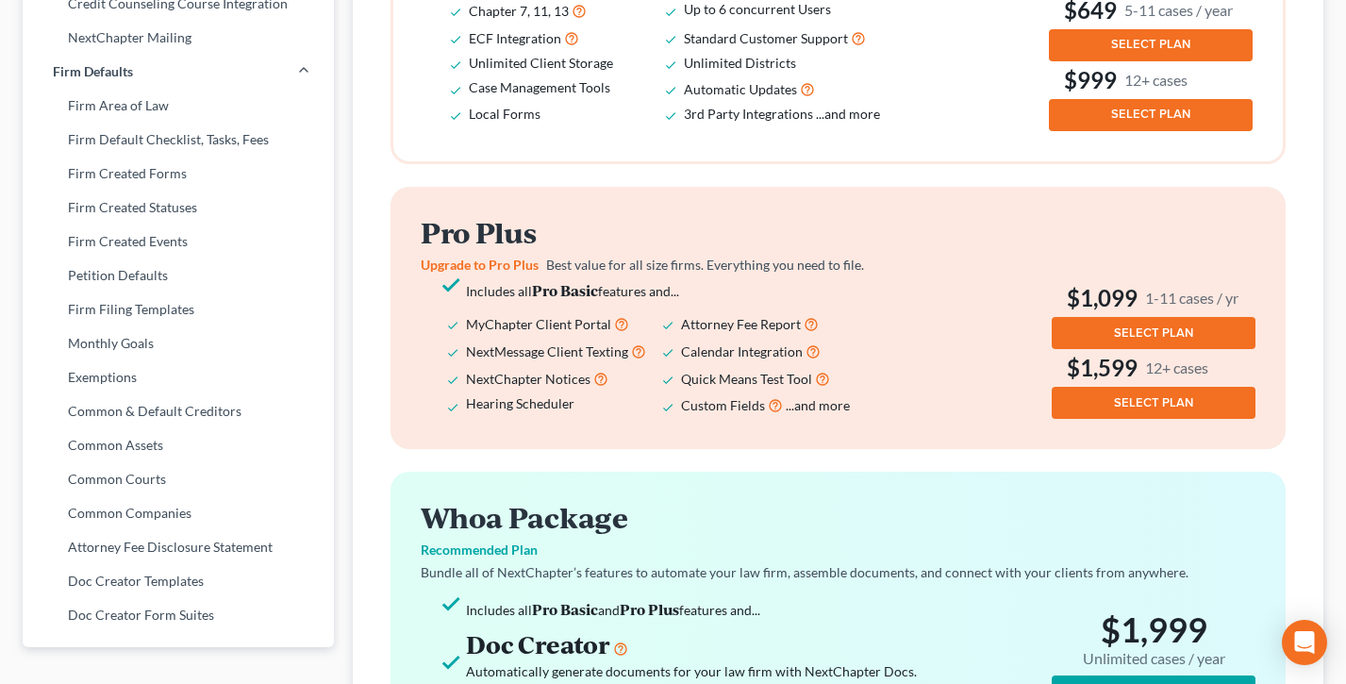
scroll to position [367, 0]
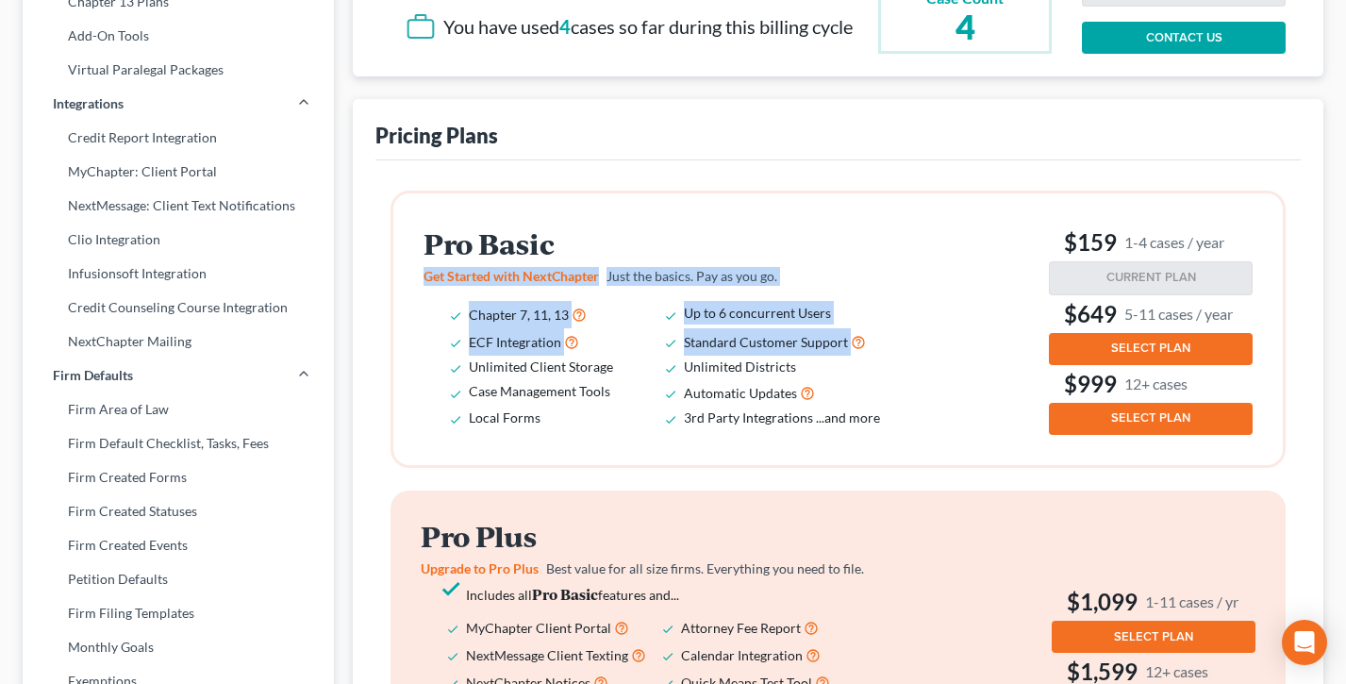
drag, startPoint x: 874, startPoint y: 344, endPoint x: 408, endPoint y: 266, distance: 472.5
click at [408, 266] on div "Pro Basic Get Started with NextChapter Just the basics. Pay as you go. Chapter …" at bounding box center [838, 329] width 890 height 272
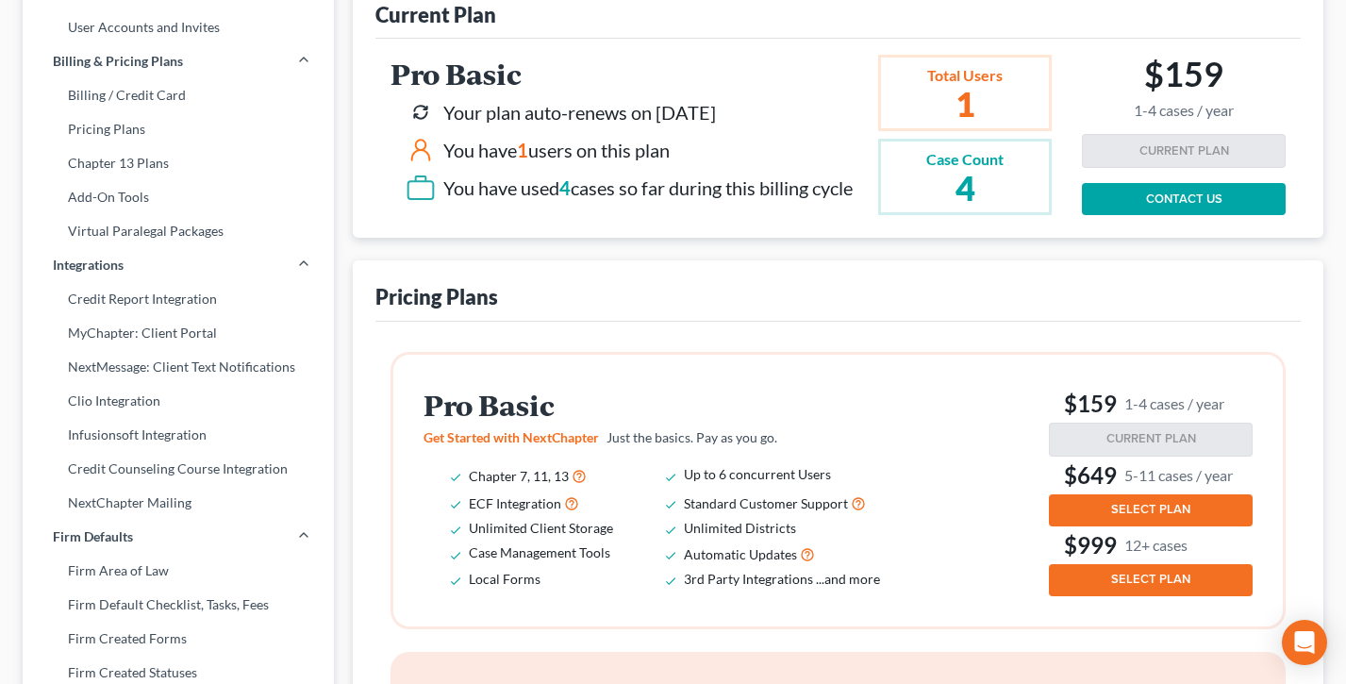
scroll to position [405, 0]
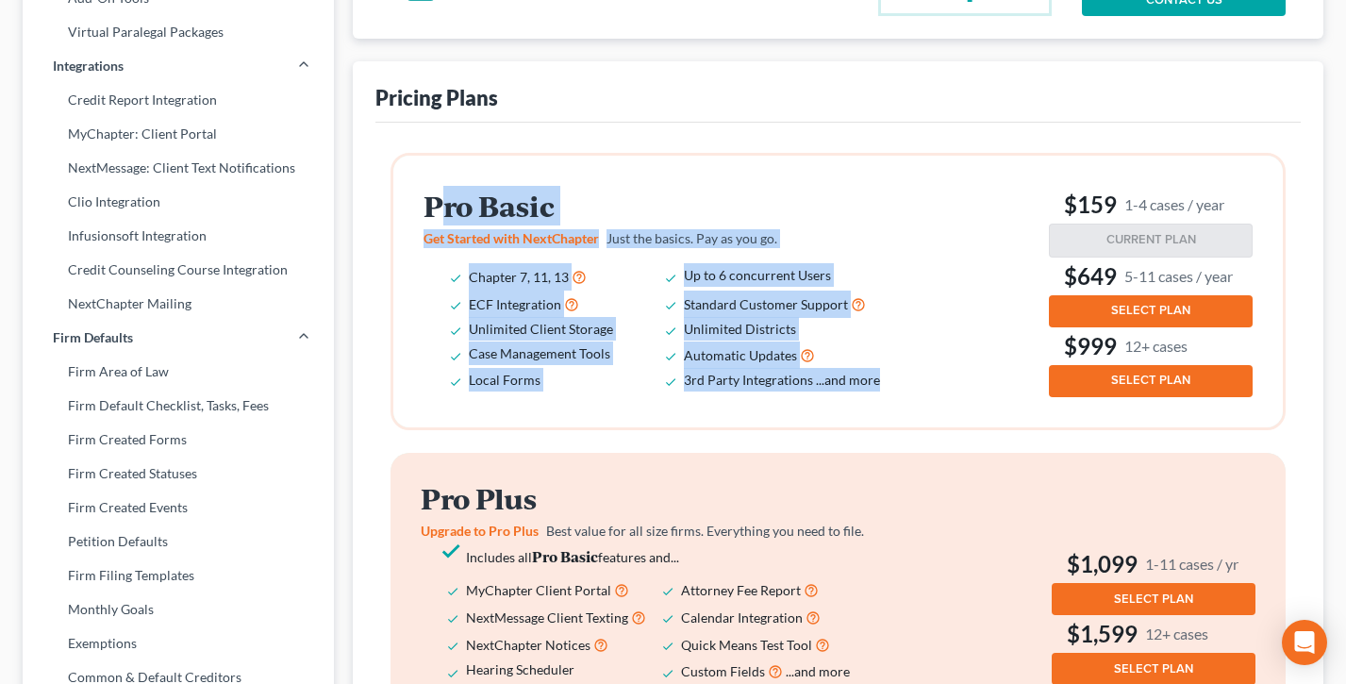
drag, startPoint x: 884, startPoint y: 391, endPoint x: 448, endPoint y: 212, distance: 470.8
click at [448, 212] on div "Pro Basic Get Started with NextChapter Just the basics. Pay as you go. Chapter …" at bounding box center [669, 292] width 491 height 202
click at [448, 212] on h2 "Pro Basic" at bounding box center [665, 206] width 483 height 31
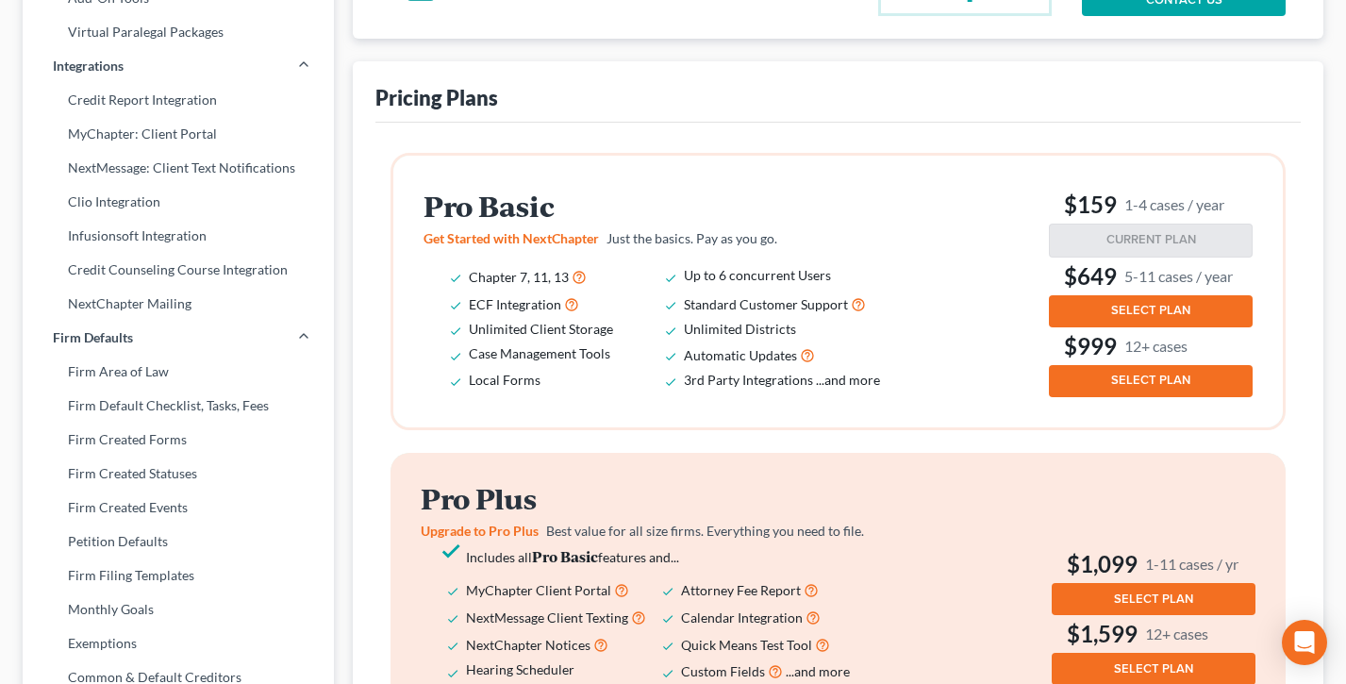
scroll to position [209, 0]
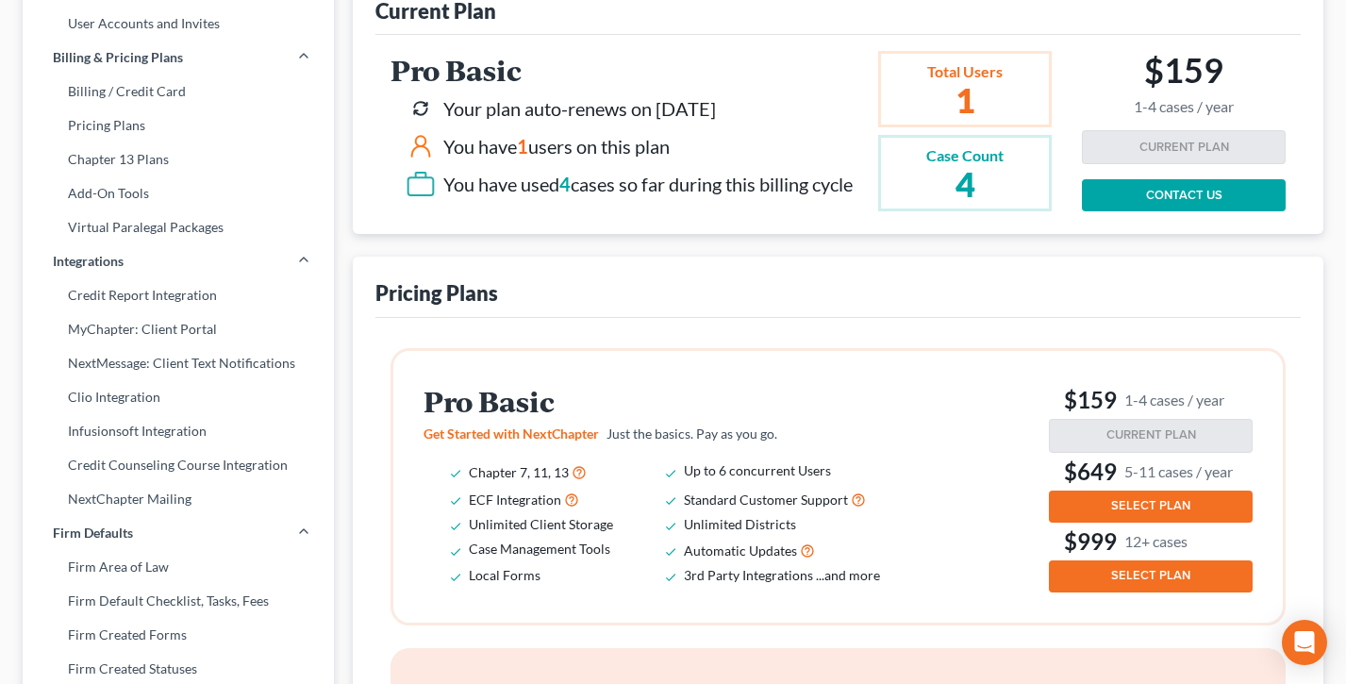
drag, startPoint x: 865, startPoint y: 189, endPoint x: 407, endPoint y: 123, distance: 462.2
click at [407, 123] on div "Pro Basic Your plan auto-renews on [DATE] You have 1 users on this plan You hav…" at bounding box center [626, 131] width 470 height 152
click at [397, 121] on div "Your plan auto-renews on [DATE] You have 1 users on this plan You have used 4 c…" at bounding box center [622, 146] width 462 height 106
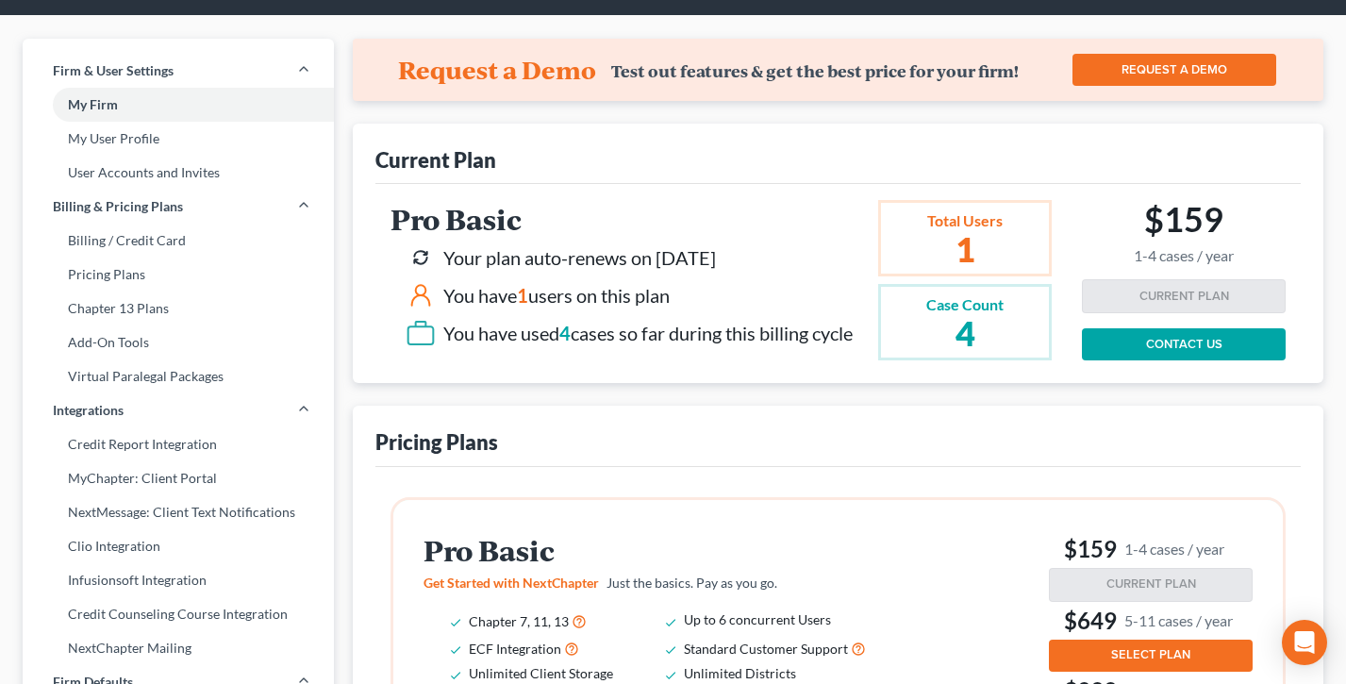
scroll to position [0, 0]
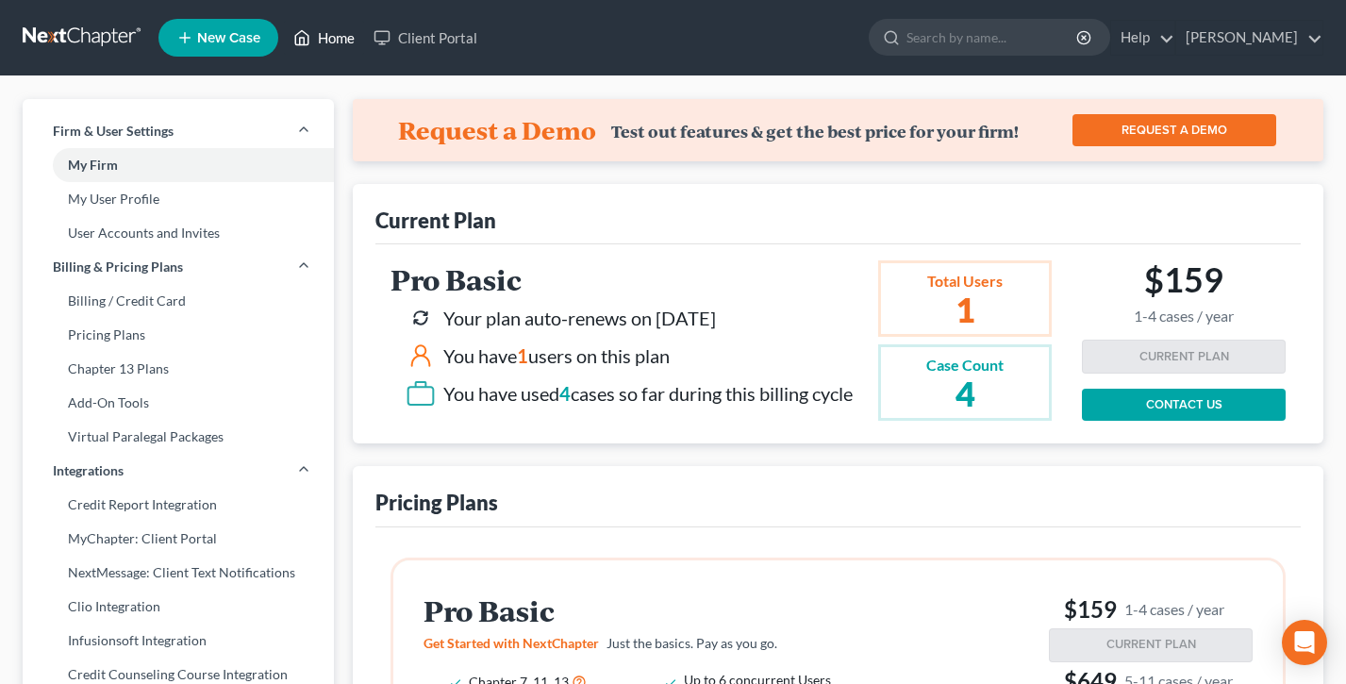
click at [324, 37] on link "Home" at bounding box center [324, 38] width 80 height 34
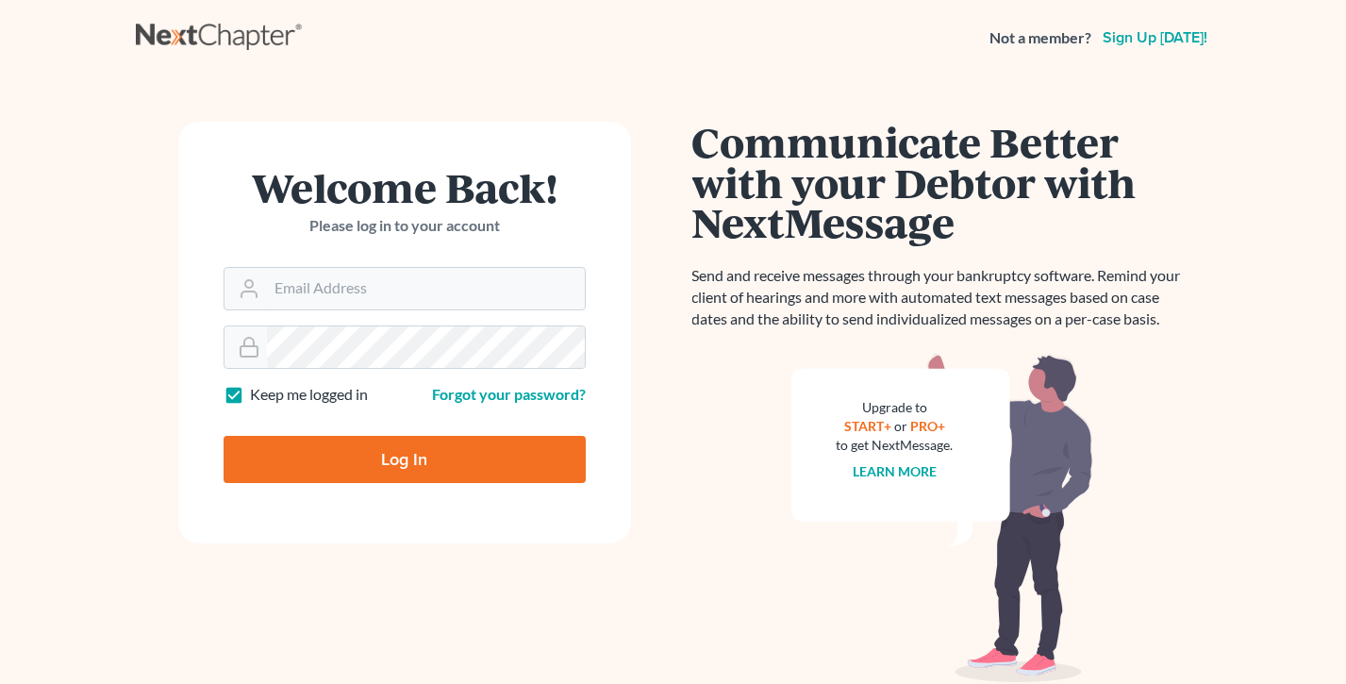
click at [921, 47] on div "Not a member? Sign up [DATE]!" at bounding box center [673, 38] width 1075 height 34
click at [369, 307] on input "Email Address" at bounding box center [426, 289] width 318 height 42
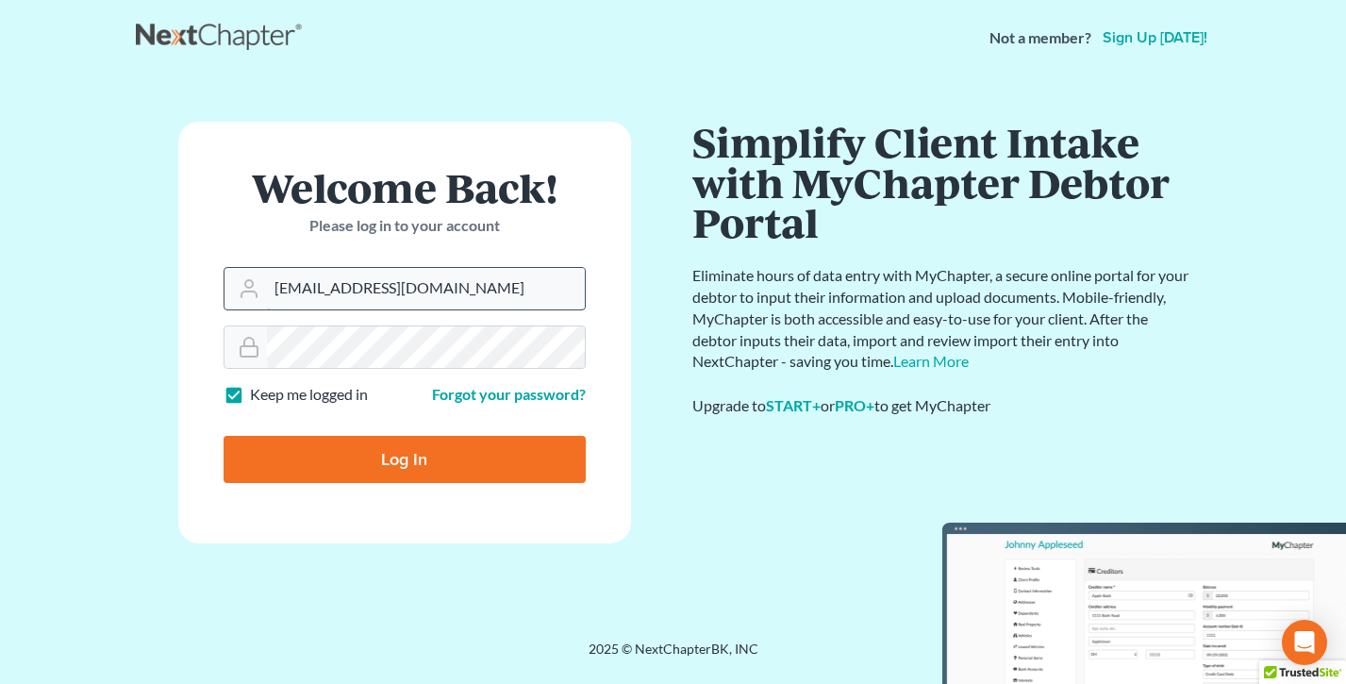
click at [438, 275] on input "[EMAIL_ADDRESS][DOMAIN_NAME]" at bounding box center [426, 289] width 318 height 42
type input "[PERSON_NAME][EMAIL_ADDRESS][DOMAIN_NAME]"
click at [327, 482] on input "Log In" at bounding box center [405, 459] width 362 height 47
type input "Thinking..."
